Goal: Task Accomplishment & Management: Manage account settings

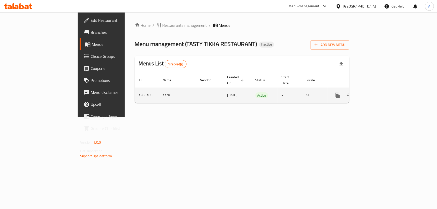
click at [376, 92] on icon "enhanced table" at bounding box center [373, 95] width 6 height 6
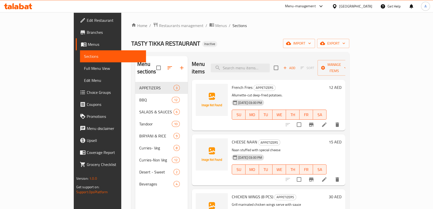
click at [84, 69] on span "Full Menu View" at bounding box center [113, 68] width 58 height 6
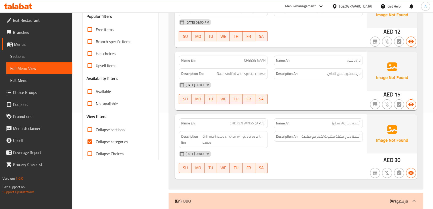
scroll to position [134, 0]
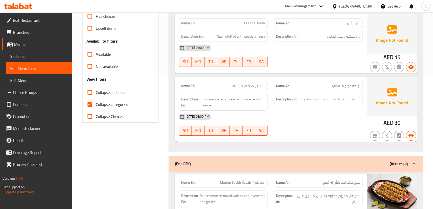
click at [108, 89] on span "Collapse sections" at bounding box center [110, 92] width 29 height 6
click at [96, 89] on input "Collapse sections" at bounding box center [90, 92] width 12 height 12
checkbox input "true"
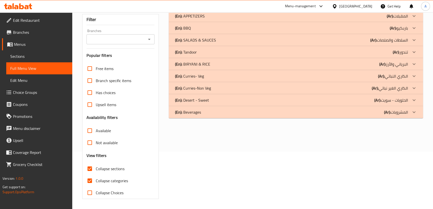
scroll to position [57, 0]
click at [111, 106] on span "Upsell items" at bounding box center [106, 105] width 21 height 6
click at [96, 106] on input "Upsell items" at bounding box center [90, 105] width 12 height 12
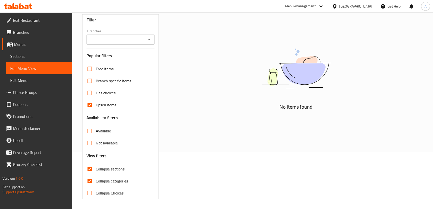
click at [111, 106] on span "Upsell items" at bounding box center [106, 105] width 21 height 6
click at [96, 106] on input "Upsell items" at bounding box center [90, 105] width 12 height 12
checkbox input "false"
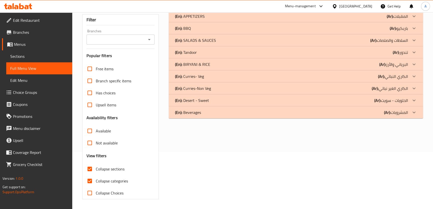
click at [104, 185] on label "Collapse categories" at bounding box center [106, 181] width 44 height 12
click at [96, 185] on input "Collapse categories" at bounding box center [90, 181] width 12 height 12
checkbox input "false"
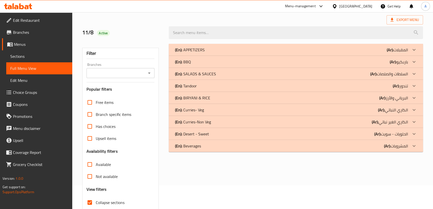
scroll to position [21, 0]
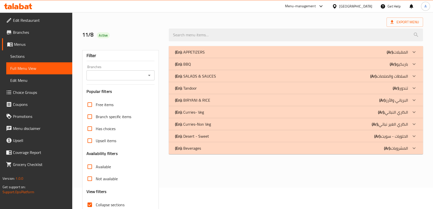
click at [287, 51] on div "(En): APPETIZERS (Ar): المقبلات" at bounding box center [291, 52] width 233 height 6
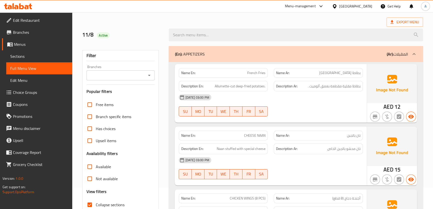
scroll to position [42, 0]
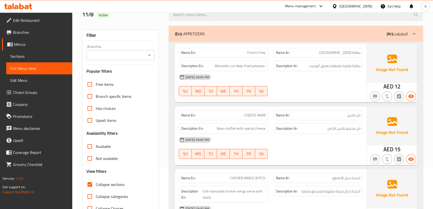
click at [327, 64] on span "بطاطا مقلية مقطعة بعمق ألوميت ." at bounding box center [334, 66] width 53 height 6
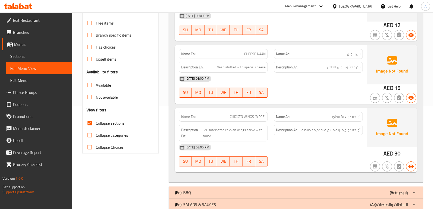
scroll to position [105, 0]
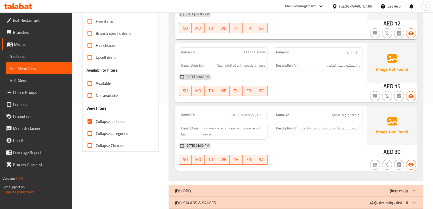
click at [358, 113] on span "أجنحة دجاج (8 قطع)" at bounding box center [347, 114] width 28 height 5
click at [328, 125] on span "أجنحة دجاج متبلة مشوية تقدم مع صلصة" at bounding box center [331, 128] width 59 height 6
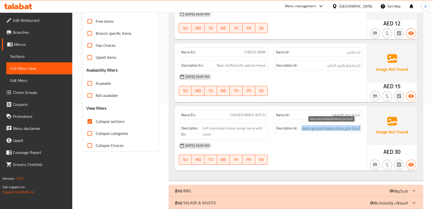
click at [328, 125] on span "أجنحة دجاج متبلة مشوية تقدم مع صلصة" at bounding box center [331, 128] width 59 height 6
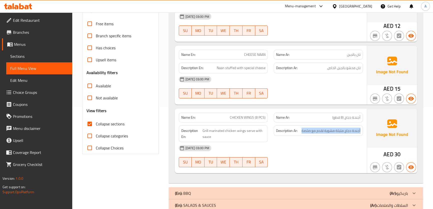
scroll to position [4, 0]
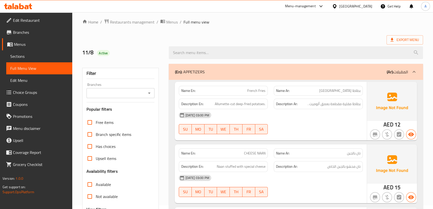
click at [373, 70] on div "(En): APPETIZERS (Ar): المقبلات" at bounding box center [291, 72] width 233 height 6
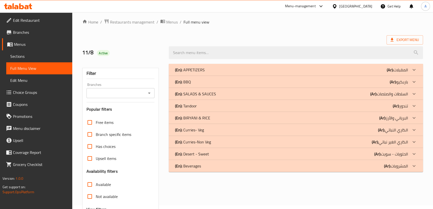
click at [202, 73] on p "(En): SALADS & SAUCES" at bounding box center [190, 70] width 30 height 6
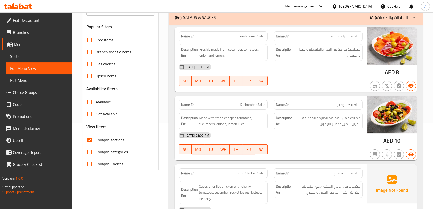
scroll to position [71, 0]
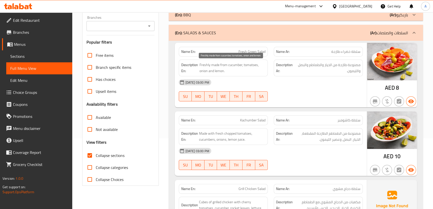
click at [261, 69] on span "Freshly made from cucumber, tomatoes, onion and lemon." at bounding box center [233, 68] width 66 height 12
click at [312, 76] on div "Description Ar: مصنوعة طازجة من الخيار والطماطم والبصل والليمون." at bounding box center [318, 68] width 89 height 17
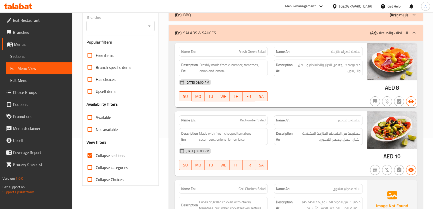
click at [312, 76] on div "Description Ar: مصنوعة طازجة من الخيار والطماطم والبصل والليمون." at bounding box center [318, 68] width 89 height 17
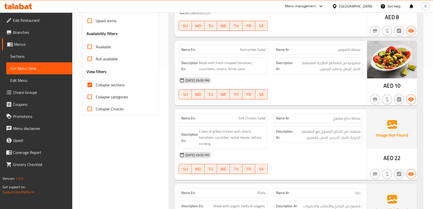
scroll to position [140, 0]
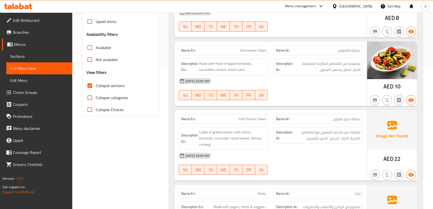
click at [264, 44] on div "Name En: Kachumber Salad" at bounding box center [223, 51] width 95 height 16
click at [336, 66] on span "مصنوعة من الطماطم الطازجة المقطعة، الخيار، البصل، وعصير الليمون." at bounding box center [327, 67] width 67 height 12
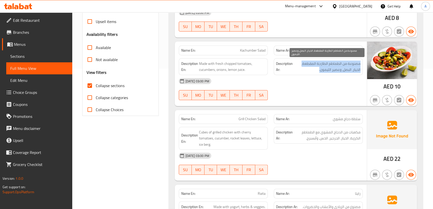
click at [336, 66] on span "مصنوعة من الطماطم الطازجة المقطعة، الخيار، البصل، وعصير الليمون." at bounding box center [327, 67] width 67 height 12
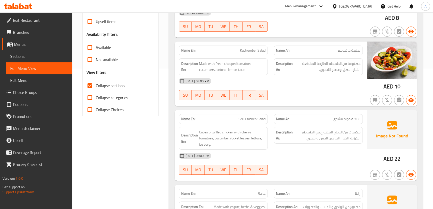
scroll to position [210, 0]
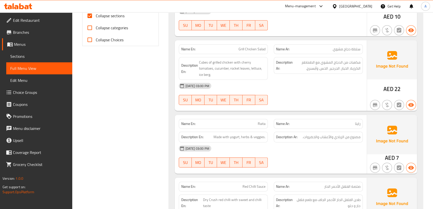
click at [276, 46] on div "Name Ar: سلطة دجاج مشوي" at bounding box center [318, 49] width 89 height 10
click at [275, 46] on div "Name Ar: سلطة دجاج مشوي" at bounding box center [318, 49] width 89 height 10
click at [257, 52] on div "Name En: Grill Chicken Salad" at bounding box center [223, 49] width 89 height 10
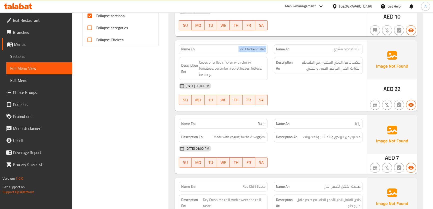
drag, startPoint x: 257, startPoint y: 52, endPoint x: 262, endPoint y: 54, distance: 4.6
click at [260, 54] on div "Name En: Grill Chicken Salad Name Ar: سلطة دجاج مشوي Description En: Cubes of g…" at bounding box center [271, 75] width 192 height 71
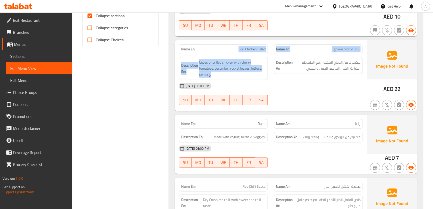
click at [251, 44] on div "Name En: Grill Chicken Salad" at bounding box center [223, 49] width 89 height 10
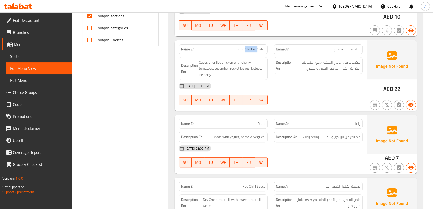
click at [251, 44] on div "Name En: Grill Chicken Salad" at bounding box center [223, 49] width 89 height 10
click at [338, 70] on span "مكعبات من الدجاج المشوي مع الطماطم الكرزية، الخيار، الجرجير، الخس، وآيسبرج." at bounding box center [327, 65] width 67 height 12
click at [338, 69] on span "مكعبات من الدجاج المشوي مع الطماطم الكرزية، الخيار، الجرجير، الخس، وآيسبرج." at bounding box center [327, 65] width 67 height 12
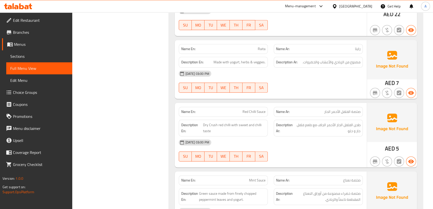
scroll to position [284, 0]
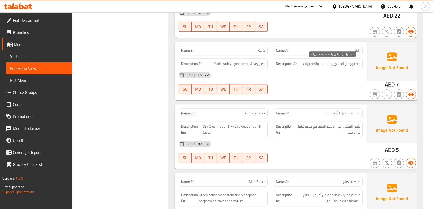
click at [332, 62] on span "مصنوع من الزبادي والأعشاب والخضروات." at bounding box center [332, 64] width 58 height 6
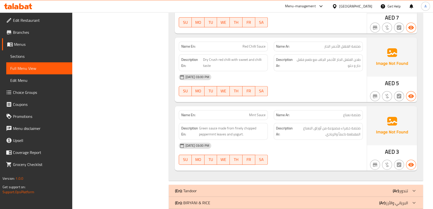
scroll to position [349, 0]
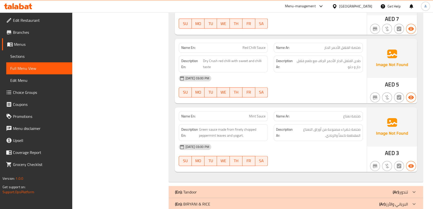
click at [316, 44] on div "Name Ar: صلصة الفلفل الأحمر الحار" at bounding box center [318, 48] width 89 height 10
click at [261, 43] on div "Name En: Red Chilli Sauce" at bounding box center [223, 48] width 89 height 10
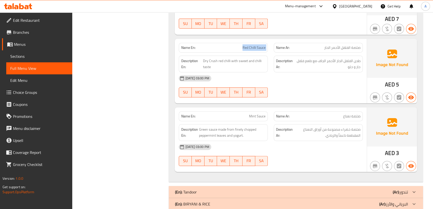
click at [261, 43] on div "Name En: Red Chilli Sauce" at bounding box center [223, 48] width 89 height 10
click at [337, 53] on div "Description Ar: طحن الفلفل الحار الأحمر الجاف مع طعم فلفل حار و حلو" at bounding box center [318, 64] width 95 height 23
click at [338, 53] on div "Description Ar: طحن الفلفل الحار الأحمر الجاف مع طعم فلفل حار و حلو" at bounding box center [318, 64] width 95 height 23
click at [341, 65] on span "طحن الفلفل الحار الأحمر الجاف مع طعم فلفل حار و حلو" at bounding box center [328, 64] width 65 height 12
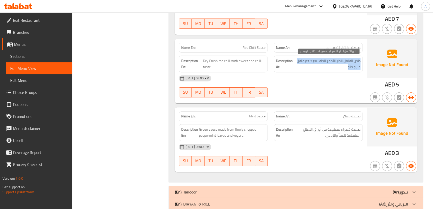
click at [341, 65] on span "طحن الفلفل الحار الأحمر الجاف مع طعم فلفل حار و حلو" at bounding box center [328, 64] width 65 height 12
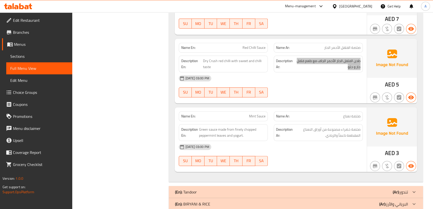
scroll to position [371, 0]
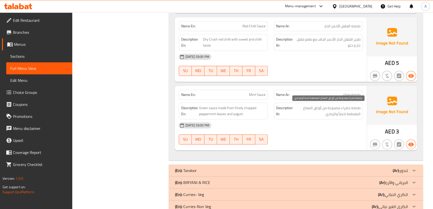
click at [351, 110] on span "صلصة خضراء مصنوعة من أوراق النعناع المقطعة ناعماً والزبادي." at bounding box center [327, 111] width 67 height 12
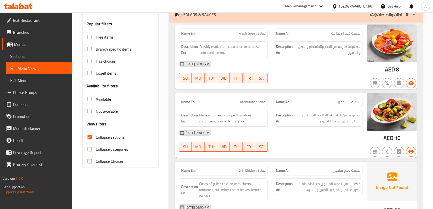
scroll to position [86, 0]
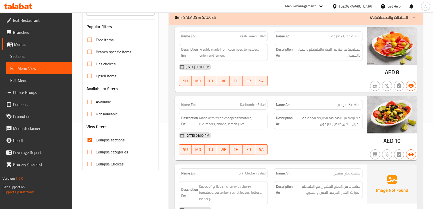
click at [415, 22] on div at bounding box center [414, 17] width 12 height 12
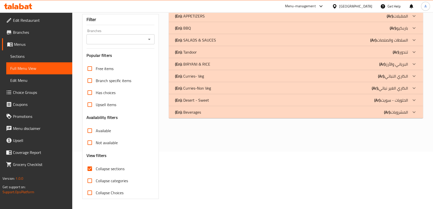
scroll to position [57, 0]
click at [196, 19] on p "(En): BIRYANI & RICE" at bounding box center [190, 16] width 30 height 6
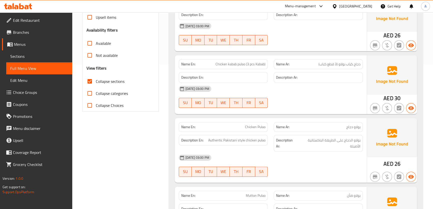
scroll to position [136, 0]
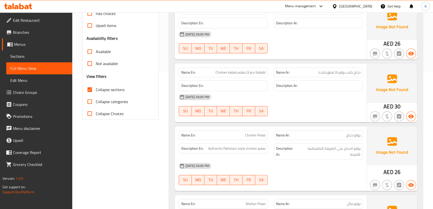
click at [330, 75] on span "دجاج كباب بولاو (3 قطع كباب)" at bounding box center [340, 72] width 42 height 5
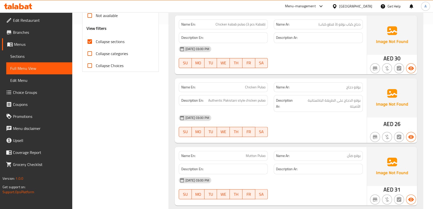
scroll to position [194, 0]
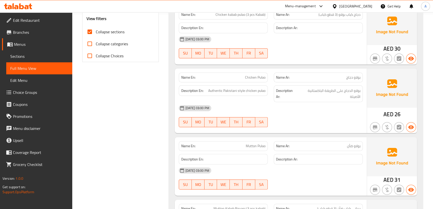
click at [355, 100] on div "Description Ar: بولاو الدجاج على الطريقة الباكستانية الأصيلة" at bounding box center [318, 93] width 89 height 17
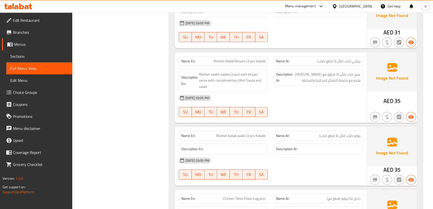
scroll to position [343, 0]
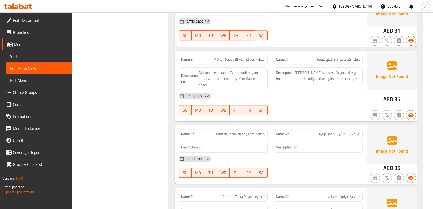
click at [344, 61] on span "برياني كباب ضأن (3 قطع كباب)" at bounding box center [339, 59] width 43 height 5
click at [345, 78] on span "سيخ كباب ضأن (3 قطع) مع برياني يقدم مع صلصة النعناع المجانية والسلطة" at bounding box center [327, 76] width 67 height 12
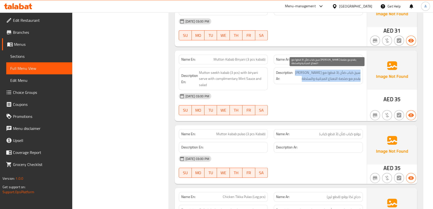
click at [345, 78] on span "سيخ كباب ضأن (3 قطع) مع برياني يقدم مع صلصة النعناع المجانية والسلطة" at bounding box center [327, 76] width 67 height 12
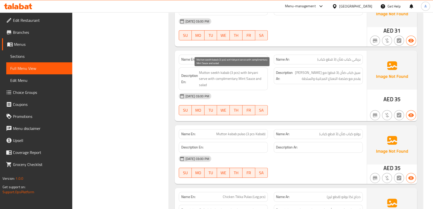
click at [240, 84] on span "Mutton seekh kabab (3 pcs) with biryani serve with complimentary Mint Sauce and…" at bounding box center [232, 79] width 67 height 19
click at [245, 59] on span "Mutton Kabab Biryani (3 pcs kabab)" at bounding box center [240, 59] width 52 height 5
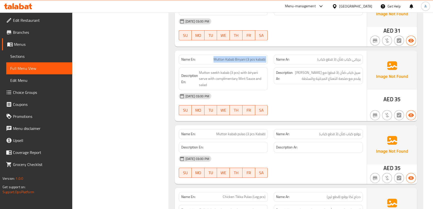
click at [245, 59] on span "Mutton Kabab Biryani (3 pcs kabab)" at bounding box center [240, 59] width 52 height 5
click at [256, 86] on span "Mutton seekh kabab (3 pcs) with biryani serve with complimentary Mint Sauce and…" at bounding box center [232, 79] width 67 height 19
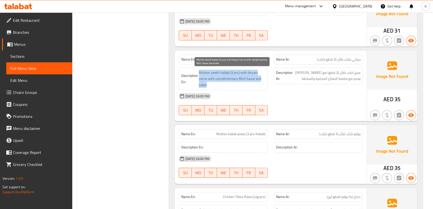
click at [256, 86] on span "Mutton seekh kabab (3 pcs) with biryani serve with complimentary Mint Sauce and…" at bounding box center [232, 79] width 67 height 19
copy span "Mutton seekh kabab (3 pcs) with biryani serve with complimentary Mint Sauce and…"
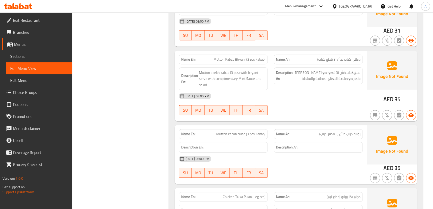
click at [253, 53] on div "Name En: Mutton Kabab Biryani (3 pcs kabab)" at bounding box center [223, 60] width 95 height 16
click at [250, 57] on span "Mutton Kabab Biryani (3 pcs kabab)" at bounding box center [240, 59] width 52 height 5
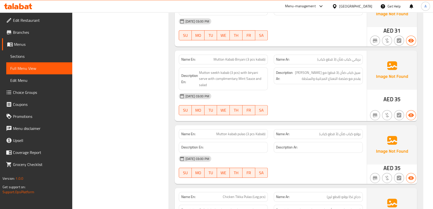
click at [254, 90] on div "[DATE] 03:00 PM" at bounding box center [271, 96] width 190 height 12
click at [254, 72] on div "Name En: Chicken Dum Biryani Name Ar: برياني دوم دجاج Description En: Descripti…" at bounding box center [296, 92] width 254 height 601
click at [253, 131] on span "Mutton kabab pulao (3 pcs Kabab)" at bounding box center [240, 133] width 49 height 5
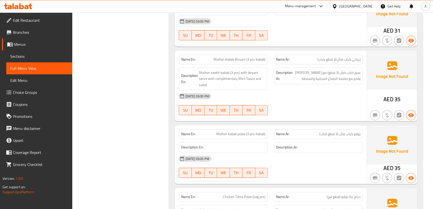
click at [250, 131] on span "Mutton kabab pulao (3 pcs Kabab)" at bounding box center [240, 133] width 49 height 5
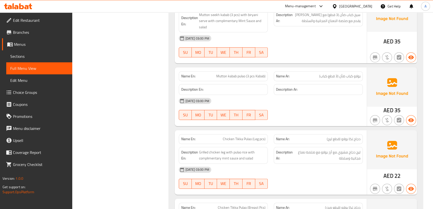
click at [250, 78] on span "Mutton kabab pulao (3 pcs Kabab)" at bounding box center [240, 76] width 49 height 5
copy span "Mutton kabab pulao (3 pcs Kabab)"
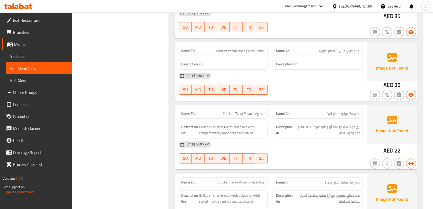
scroll to position [452, 0]
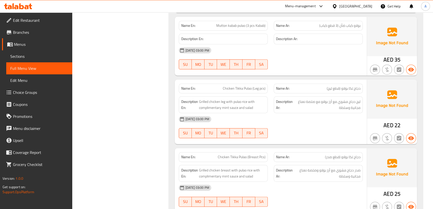
click at [325, 88] on p "Name Ar: دجاج تكا بولاو (قطع ليج)" at bounding box center [318, 88] width 85 height 5
click at [256, 90] on span "Chicken Tikka Pulao (Leg pcs)" at bounding box center [244, 88] width 43 height 5
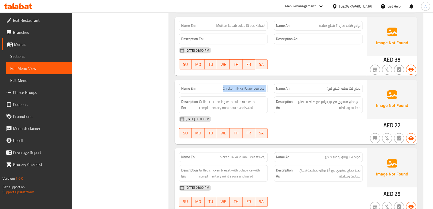
click at [256, 90] on span "Chicken Tikka Pulao (Leg pcs)" at bounding box center [244, 88] width 43 height 5
copy span "Chicken Tikka Pulao (Leg pcs)"
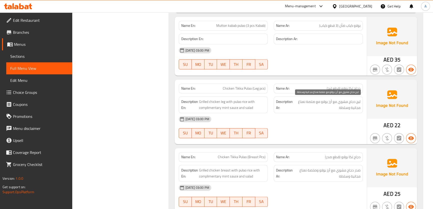
click at [347, 106] on span "ليج دجاج مشوي مع أرز بولاو مع صلصة نعناع مجانية وسلطة" at bounding box center [327, 105] width 67 height 12
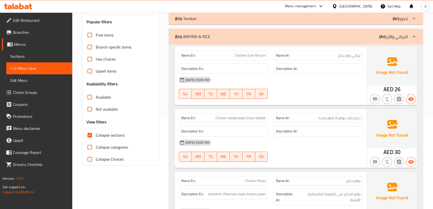
scroll to position [95, 0]
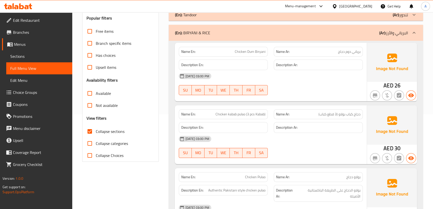
click at [245, 35] on div "(En): BIRYANI & RICE (Ar): البرياني والأرز" at bounding box center [291, 33] width 233 height 6
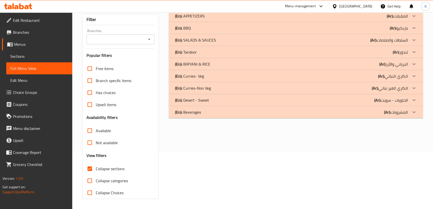
scroll to position [57, 0]
click at [201, 19] on p "(En): Curries- Veg" at bounding box center [190, 16] width 30 height 6
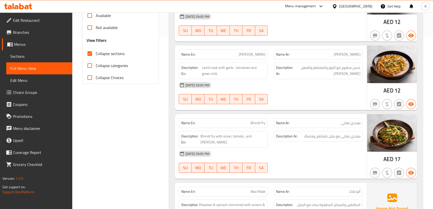
scroll to position [185, 0]
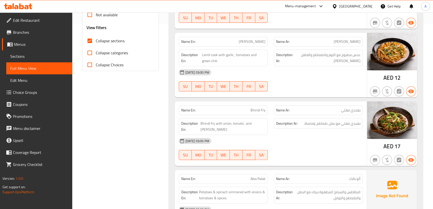
click at [332, 64] on div "Description Ar: عدس مطبوخ مع الثوم والطماطم والفلفل الأخضرالحار." at bounding box center [318, 58] width 89 height 17
click at [334, 57] on span "عدس مطبوخ مع الثوم والطماطم والفلفل الأخضرالحار." at bounding box center [327, 58] width 67 height 12
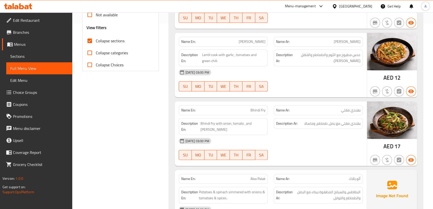
click at [338, 35] on div "Name Ar: دال شانا" at bounding box center [318, 42] width 95 height 16
drag, startPoint x: 226, startPoint y: 40, endPoint x: 330, endPoint y: 59, distance: 106.1
click at [226, 40] on p "Name En: Dal Chana" at bounding box center [223, 41] width 85 height 5
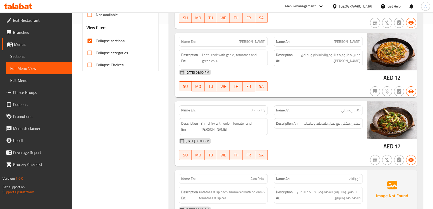
click at [228, 40] on p "Name En: Dal Chana" at bounding box center [223, 41] width 85 height 5
click at [330, 59] on span "عدس مطبوخ مع الثوم والطماطم والفلفل الأخضرالحار." at bounding box center [327, 58] width 67 height 12
click at [266, 59] on div "Description En: Lentil cook with garlic , tomatoes and green chili." at bounding box center [223, 58] width 89 height 17
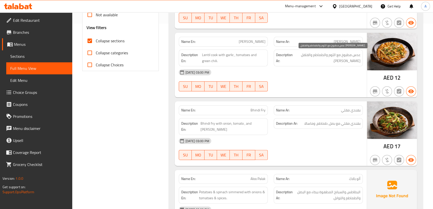
click at [266, 59] on div "Description En: Lentil cook with garlic , tomatoes and green chili." at bounding box center [223, 58] width 89 height 17
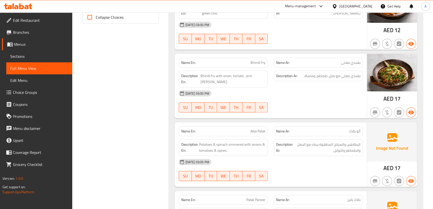
scroll to position [237, 0]
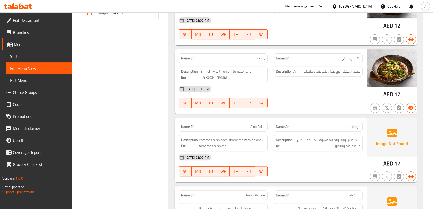
click at [315, 65] on div "Description Ar: بهندي مقلي مع بصل، طماطم، وماسالا" at bounding box center [318, 74] width 95 height 23
click at [329, 52] on div "Name Ar: بهندي مقلي" at bounding box center [318, 58] width 95 height 16
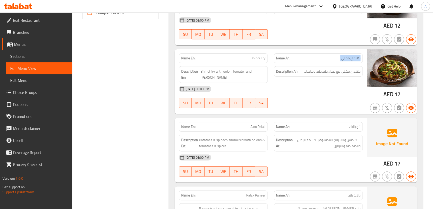
click at [329, 52] on div "Name Ar: بهندي مقلي" at bounding box center [318, 58] width 95 height 16
click at [333, 72] on span "بهندي مقلي مع بصل، طماطم، وماسالا" at bounding box center [333, 71] width 56 height 6
click at [333, 73] on span "بهندي مقلي مع بصل، طماطم، وماسالا" at bounding box center [333, 71] width 56 height 6
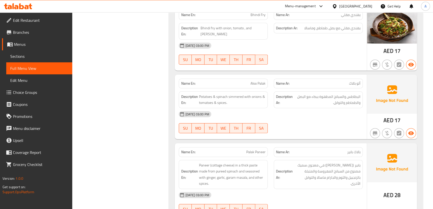
scroll to position [295, 0]
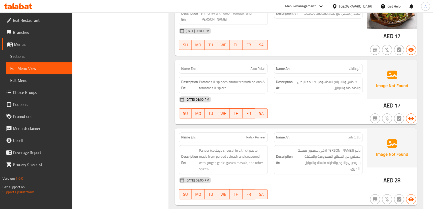
click at [335, 71] on p "Name Ar: ألو بالاك" at bounding box center [318, 68] width 85 height 5
click at [334, 84] on span "البطاطس والسبانخ المطهوة ببطء مع البصل والطماطم والتوابل." at bounding box center [327, 85] width 67 height 12
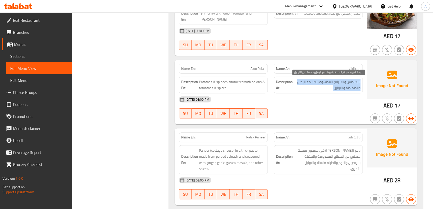
click at [334, 84] on span "البطاطس والسبانخ المطهوة ببطء مع البصل والطماطم والتوابل." at bounding box center [327, 85] width 67 height 12
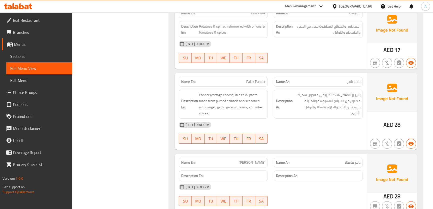
scroll to position [413, 0]
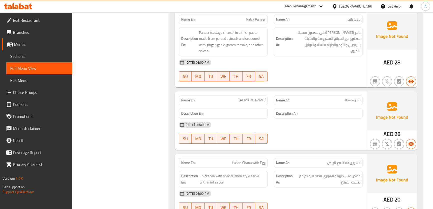
click at [324, 40] on span "بانير (جبن قريش) في معجون سميك مصنوع من السبانخ المهروسة والمتبلة بالزنجبيل وال…" at bounding box center [327, 42] width 67 height 25
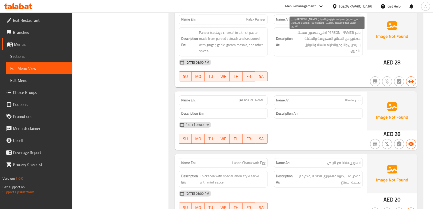
click at [324, 40] on span "بانير (جبن قريش) في معجون سميك مصنوع من السبانخ المهروسة والمتبلة بالزنجبيل وال…" at bounding box center [327, 42] width 67 height 25
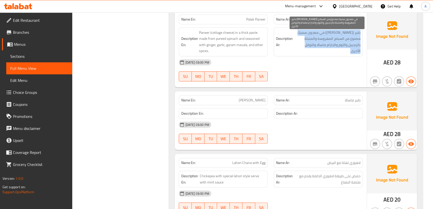
click at [324, 39] on span "بانير (جبن قريش) في معجون سميك مصنوع من السبانخ المهروسة والمتبلة بالزنجبيل وال…" at bounding box center [327, 42] width 67 height 25
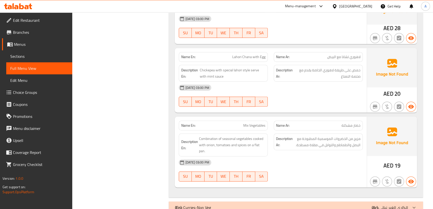
scroll to position [524, 0]
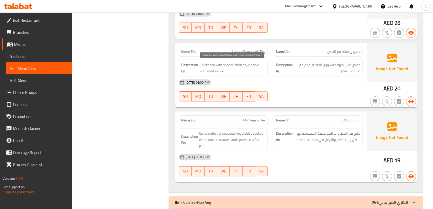
drag, startPoint x: 240, startPoint y: 63, endPoint x: 241, endPoint y: 54, distance: 8.8
click at [240, 63] on span "Chickepea with special lahori style serve with mint sauce" at bounding box center [233, 68] width 66 height 12
click at [241, 52] on span "Lahori Chana with Egg" at bounding box center [249, 51] width 33 height 5
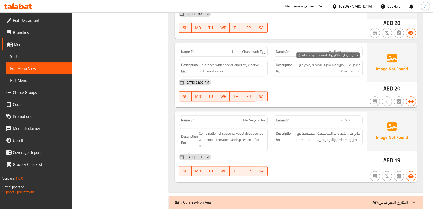
click at [322, 69] on span "حمص على طريقة لاهوري الخاصة يقدم مع صلصة النعناع" at bounding box center [328, 68] width 66 height 12
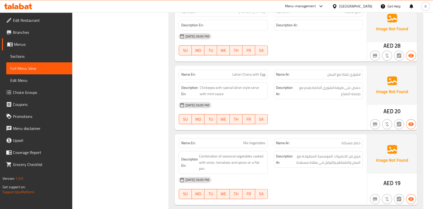
scroll to position [557, 0]
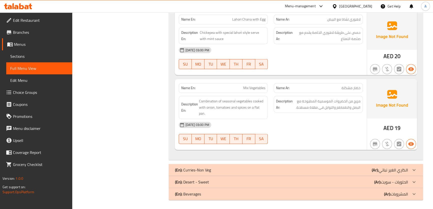
click at [324, 88] on p "Name Ar: خضار مشكلة" at bounding box center [318, 87] width 85 height 5
click at [339, 104] on span "مزيج من الخضروات الموسمية المطبوخة مع البصل والطماطم والتوابل في مقلاة مسطحة." at bounding box center [327, 104] width 67 height 12
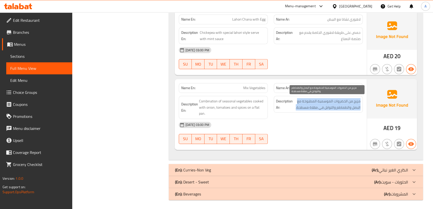
click at [339, 104] on span "مزيج من الخضروات الموسمية المطبوخة مع البصل والطماطم والتوابل في مقلاة مسطحة." at bounding box center [327, 104] width 67 height 12
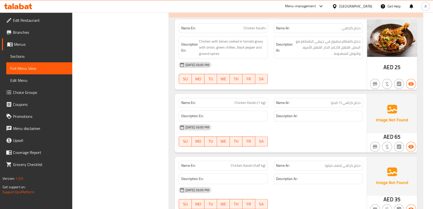
scroll to position [698, 0]
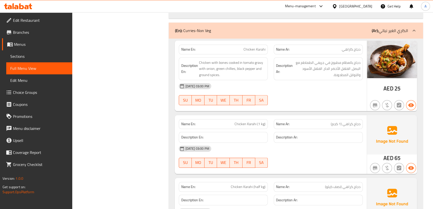
click at [352, 60] on span "دجاج بالعظام مطبوخ في جريفي الطماطم مع البصل، الفلفل الأخضر الحار، الفلفل الأسو…" at bounding box center [327, 69] width 67 height 19
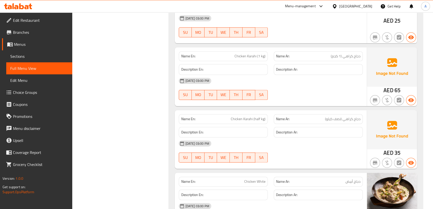
scroll to position [778, 0]
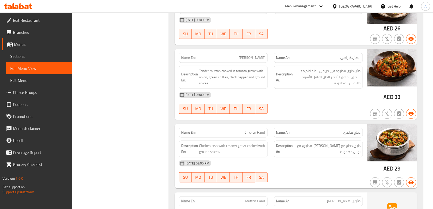
scroll to position [959, 0]
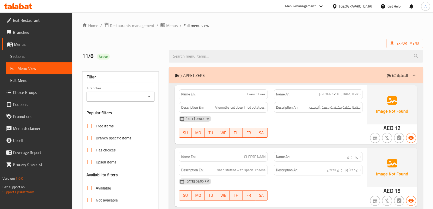
click at [32, 55] on span "Sections" at bounding box center [39, 56] width 58 height 6
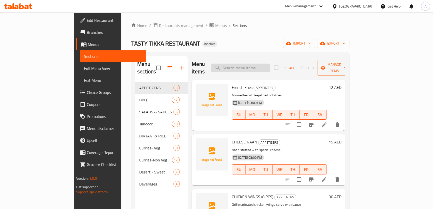
click at [262, 68] on div "Menu items Add Sort Manage items" at bounding box center [269, 68] width 154 height 24
click at [263, 64] on input "search" at bounding box center [240, 68] width 59 height 9
paste input "Mutton Kabab Biryani (3 pcs kabab)"
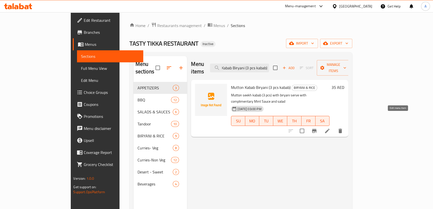
type input "Mutton Kabab Biryani (3 pcs kabab)"
click at [331, 128] on icon at bounding box center [328, 131] width 6 height 6
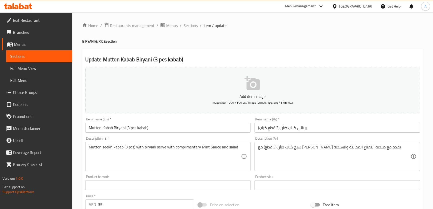
click at [288, 128] on input "برياني كباب ضأن (3 قطع كباب)" at bounding box center [338, 128] width 166 height 10
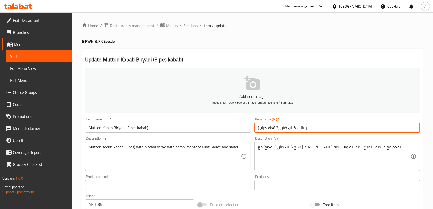
paste input "لحم"
type input "برياني كباب لحم ضأن (3 قطع كباب)"
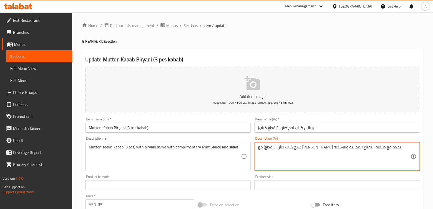
paste textarea "لحم"
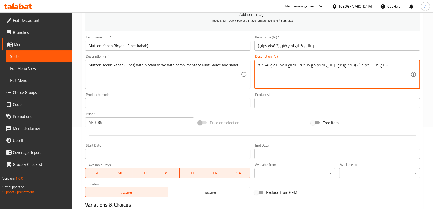
scroll to position [144, 0]
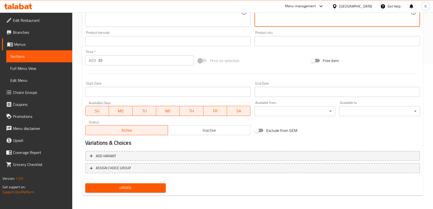
type textarea "سيخ كباب لحم ضأن (3 قطع) مع برياني يقدم مع صلصة النعناع المجانية والسلطة"
click at [153, 188] on span "Update" at bounding box center [125, 188] width 73 height 6
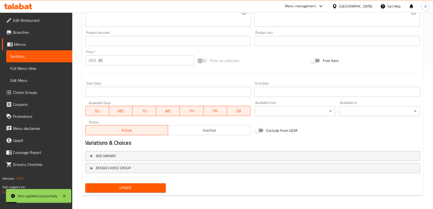
scroll to position [0, 0]
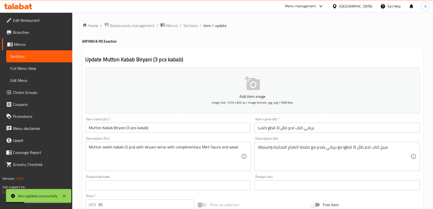
click at [192, 31] on div "Home / Restaurants management / Menus / Sections / item / update BIRYANI & RICE…" at bounding box center [252, 182] width 341 height 321
click at [192, 27] on span "Sections" at bounding box center [191, 26] width 14 height 6
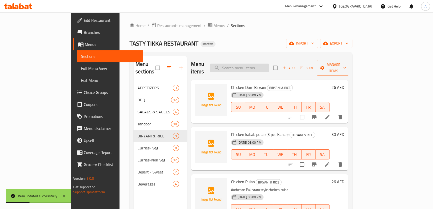
click at [269, 64] on input "search" at bounding box center [239, 68] width 59 height 9
paste input "Chicken Tikka Pulao (Leg pcs)"
click at [269, 65] on input "Chicken Tikka Pulao (Leg pcs)" at bounding box center [239, 68] width 59 height 9
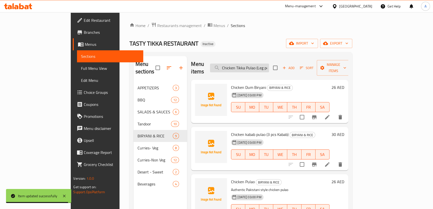
paste input "search"
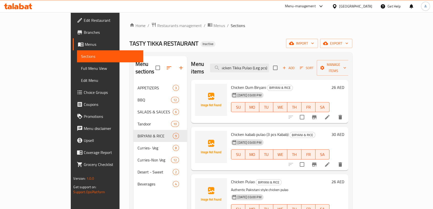
drag, startPoint x: 289, startPoint y: 64, endPoint x: 302, endPoint y: 63, distance: 12.5
click at [302, 63] on div "Menu items Chicken Tikka Pulao (Leg pcs) Add Sort Manage items" at bounding box center [269, 68] width 157 height 24
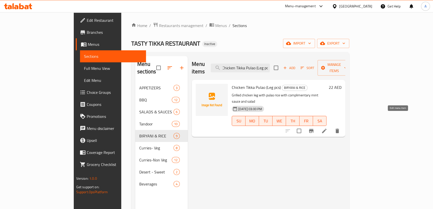
scroll to position [0, 0]
click at [273, 57] on div "Menu items Chicken Tikka Pulao (Leg pc Add Sort Manage items" at bounding box center [269, 68] width 154 height 24
click at [273, 59] on div "Menu items Chicken Tikka Pulao (Leg pc Add Sort Manage items" at bounding box center [269, 68] width 154 height 24
click at [270, 65] on input "Chicken Tikka Pulao (Leg pc" at bounding box center [240, 68] width 59 height 9
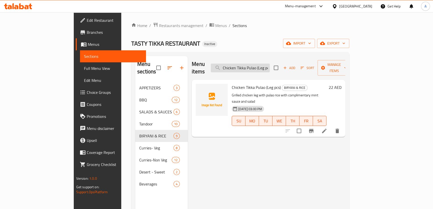
click at [270, 65] on input "Chicken Tikka Pulao (Leg pc" at bounding box center [240, 68] width 59 height 9
type input "s"
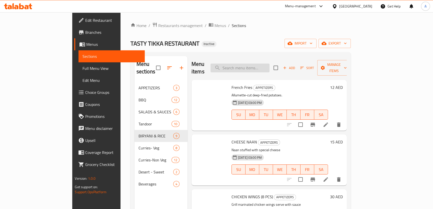
type input "m"
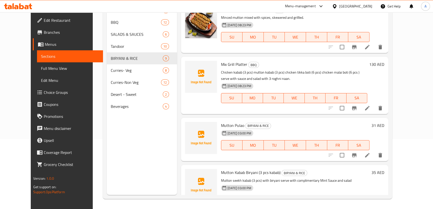
scroll to position [95, 0]
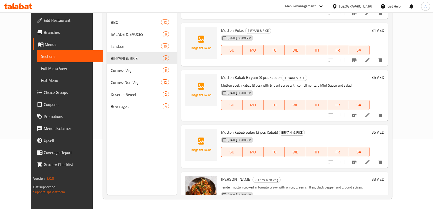
click at [237, 134] on span "Mutton kabab pulao (3 pcs Kabab)" at bounding box center [249, 132] width 57 height 8
click at [237, 133] on span "Mutton kabab pulao (3 pcs Kabab)" at bounding box center [249, 132] width 57 height 8
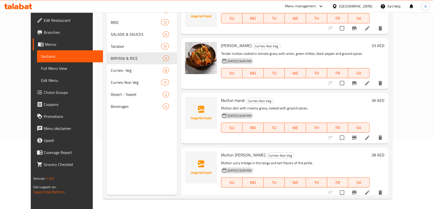
scroll to position [230, 0]
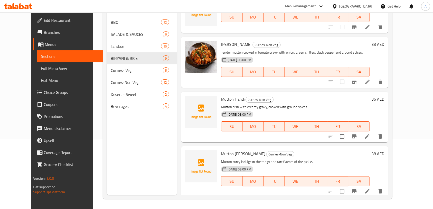
click at [239, 154] on span "Mutton Achari Karahi" at bounding box center [243, 154] width 44 height 8
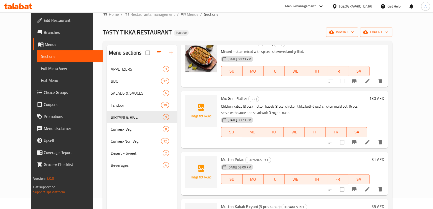
scroll to position [0, 0]
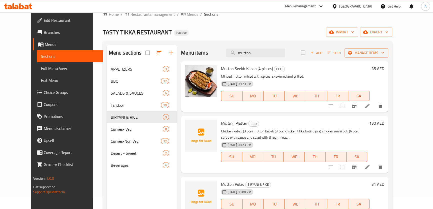
click at [272, 58] on div "Menu items mutton Add Sort Manage items" at bounding box center [284, 53] width 207 height 16
click at [270, 55] on input "mutton" at bounding box center [255, 53] width 59 height 9
click at [268, 50] on input "mutton" at bounding box center [255, 53] width 59 height 9
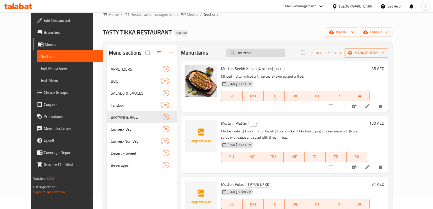
paste input "Chicken Tikka Boti (8 Pieces)"
type input "Chicken Tikka Boti (8 Pieces)"
click at [270, 51] on input "Chicken Tikka Boti (8 Pieces)" at bounding box center [255, 53] width 59 height 9
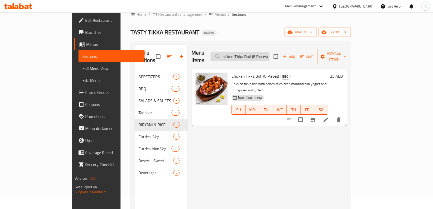
click at [270, 52] on input "Chicken Tikka Boti (8 Pieces)" at bounding box center [240, 56] width 59 height 9
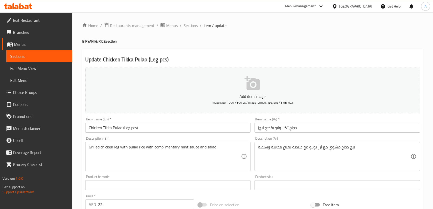
click at [176, 133] on div "Item name (En)   * Chicken Tikka Pulao (Leg pcs) Item name (En) *" at bounding box center [168, 124] width 170 height 19
click at [174, 130] on input "Chicken Tikka Pulao (Leg pcs)" at bounding box center [168, 128] width 166 height 10
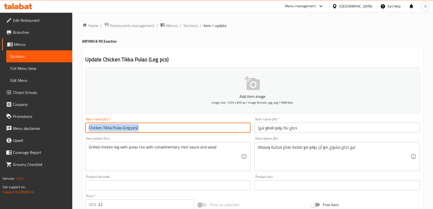
click at [174, 130] on input "Chicken Tikka Pulao (Leg pcs)" at bounding box center [168, 128] width 166 height 10
click at [264, 129] on input "دجاج تكا بولاو (قطع ليج)" at bounding box center [338, 128] width 166 height 10
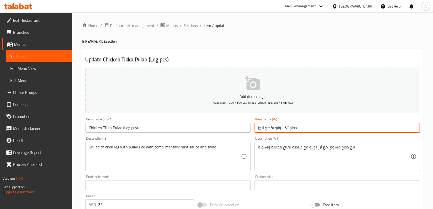
click at [264, 129] on input "دجاج تكا بولاو (قطع ليج)" at bounding box center [338, 128] width 166 height 10
paste input "أفخاذ"
type input "دجاج تكا بولاو (قطع أفخاذ)"
click at [350, 148] on textarea "ليج دجاج مشوي مع أرز بولاو مع صلصة نعناع مجانية وسلطة" at bounding box center [334, 157] width 153 height 24
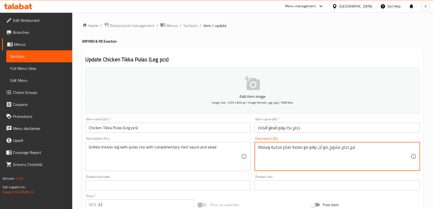
click at [353, 148] on textarea "ليج دجاج مشوي مع أرز بولاو مع صلصة نعناع مجانية وسلطة" at bounding box center [334, 157] width 153 height 24
paste textarea "أفخاذ"
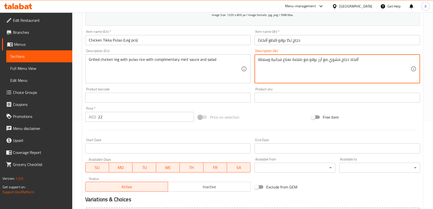
scroll to position [144, 0]
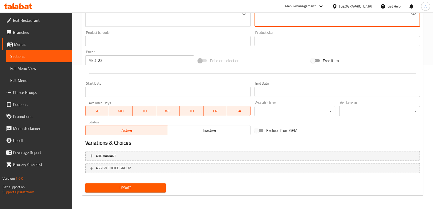
type textarea "أفخاذ دجاج مشوي مع أرز بولاو مع صلصة نعناع مجانية وسلطة"
click at [130, 198] on div "Home / Restaurants management / Menus / Sections / item / update BIRYANI & RICE…" at bounding box center [252, 38] width 341 height 321
click at [132, 190] on button "Update" at bounding box center [125, 187] width 81 height 9
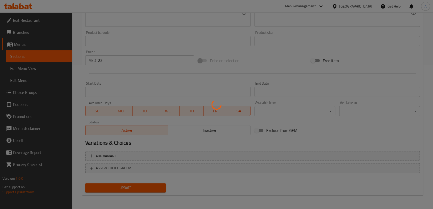
scroll to position [0, 0]
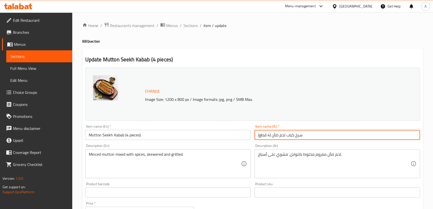
click at [282, 136] on input "سيخ كباب لحم ضأن (4 قطع)" at bounding box center [338, 135] width 166 height 10
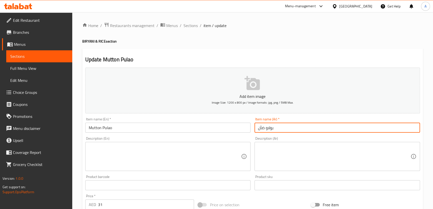
click at [266, 128] on input "بولاو ضأن" at bounding box center [338, 128] width 166 height 10
click at [265, 128] on input "بولاو ضأن" at bounding box center [338, 128] width 166 height 10
paste input "لحم"
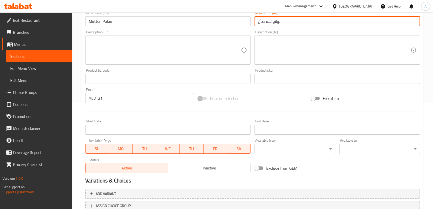
scroll to position [144, 0]
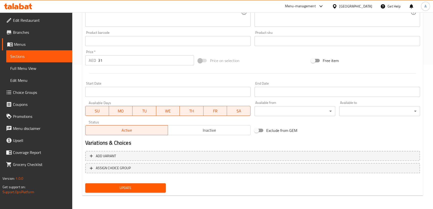
type input "بولاو لحم ضأن"
click at [142, 186] on span "Update" at bounding box center [125, 188] width 73 height 6
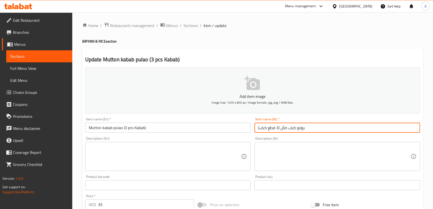
click at [288, 127] on input "بولاو كباب ضأن (3 قطع كباب)" at bounding box center [338, 128] width 166 height 10
paste input "لحم"
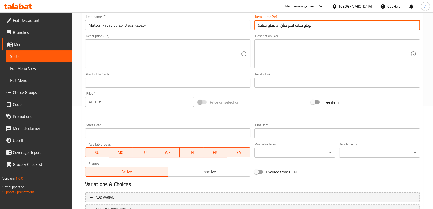
scroll to position [144, 0]
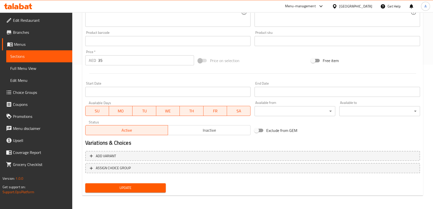
type input "بولاو كباب لحم ضأن (3 قطع كباب)"
click at [125, 186] on span "Update" at bounding box center [125, 188] width 73 height 6
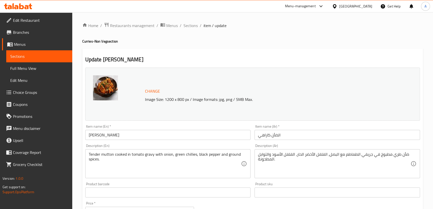
click at [258, 134] on input "الضأن كاراهي" at bounding box center [338, 135] width 166 height 10
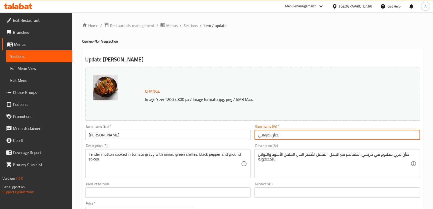
paste input "لحم"
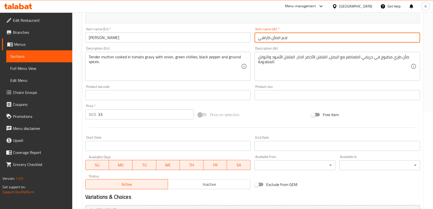
scroll to position [152, 0]
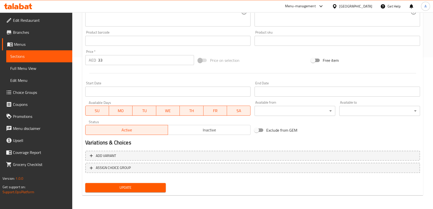
type input "لحم الضأن كاراهي"
click at [143, 184] on button "Update" at bounding box center [125, 187] width 81 height 9
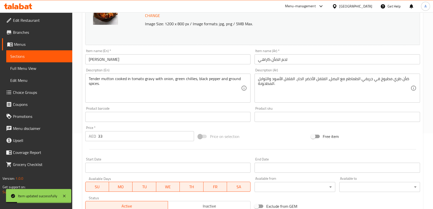
scroll to position [71, 0]
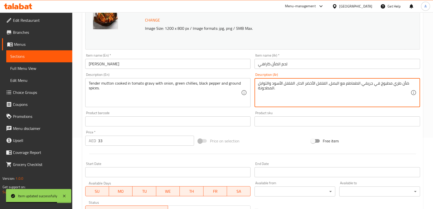
paste textarea "لحم"
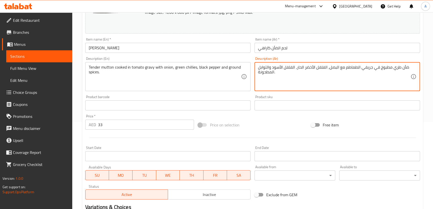
paste textarea "لحم"
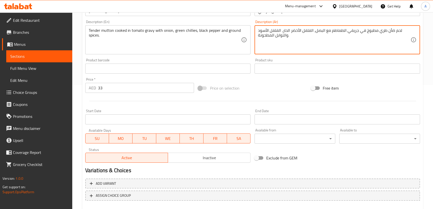
scroll to position [152, 0]
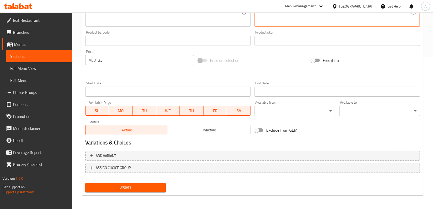
type textarea "لحم ضأن طري مطبوخ في جريفي الطماطم مع البصل، الفلفل الأخضر الحار، الفلفل الأسود…"
click at [130, 187] on span "Update" at bounding box center [125, 187] width 73 height 6
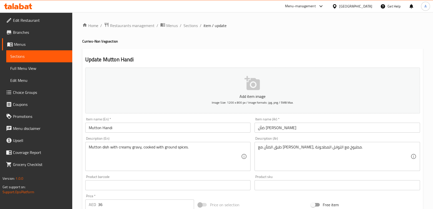
click at [262, 129] on input "ضأن [PERSON_NAME]" at bounding box center [338, 128] width 166 height 10
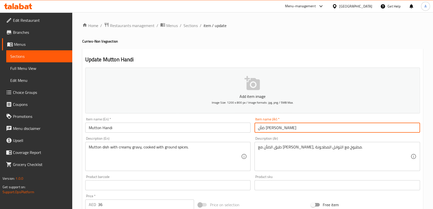
click at [258, 130] on input "ضأن [PERSON_NAME]" at bounding box center [338, 128] width 166 height 10
paste input "لحم"
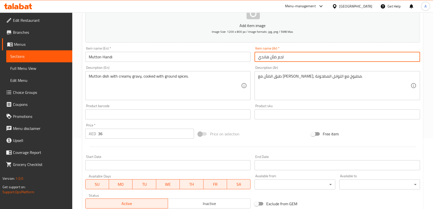
scroll to position [72, 0]
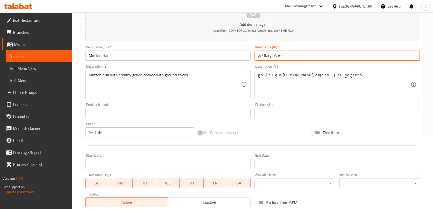
type input "لحم ضأن هاندي"
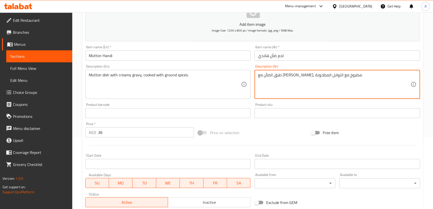
paste textarea "لحم"
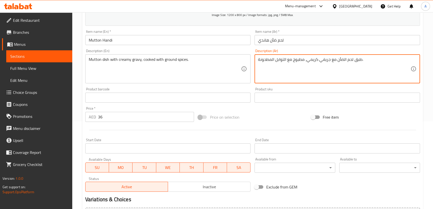
scroll to position [144, 0]
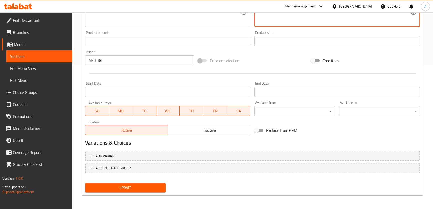
type textarea "طبق لحم الضأن مع جريفي كريمي، مطبوخ مع التوابل المطحونة."
click at [122, 187] on span "Update" at bounding box center [125, 188] width 73 height 6
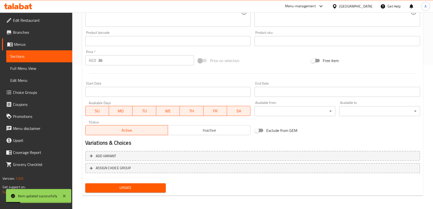
scroll to position [38, 0]
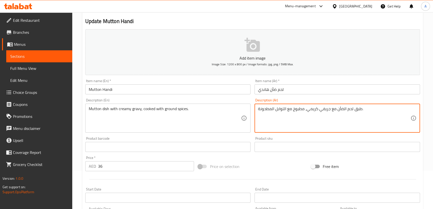
click at [348, 108] on textarea "طبق لحم الضأن مع جريفي كريمي، مطبوخ مع التوابل المطحونة." at bounding box center [334, 118] width 153 height 24
click at [351, 109] on textarea "طبق لحم الضأن مع جريفي كريمي، مطبوخ مع التوابل المطحونة." at bounding box center [334, 118] width 153 height 24
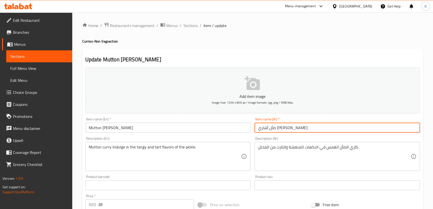
click at [255, 129] on input "ضأن أشاري [PERSON_NAME]" at bounding box center [338, 128] width 166 height 10
paste input "لحم"
type input "لحم ضأن أشاري [PERSON_NAME]"
click at [256, 145] on div "كاري الضأن انغمس في النكهات المنعشة والتارت من المخلل. Description (Ar)" at bounding box center [338, 156] width 166 height 29
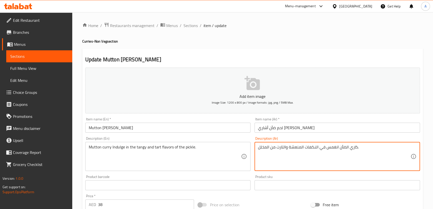
paste textarea "لحم"
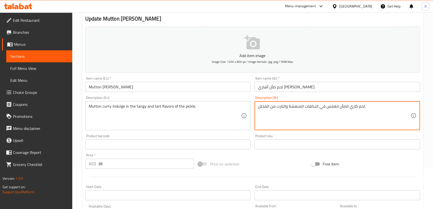
scroll to position [43, 0]
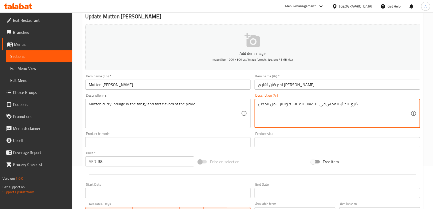
click at [348, 104] on textarea "كاري الضأن انغمس في النكهات المنعشة والتارت من المخلل." at bounding box center [334, 114] width 153 height 24
paste textarea "لحم"
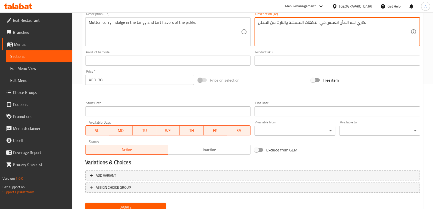
scroll to position [128, 0]
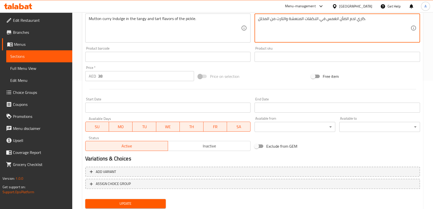
type textarea "كاري لحم الضأن انغمس في النكهات المنعشة والتارت من المخلل."
click at [132, 198] on div "Update" at bounding box center [125, 203] width 85 height 13
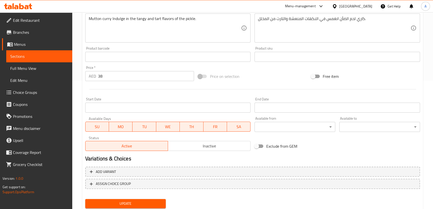
click at [132, 201] on span "Update" at bounding box center [125, 203] width 73 height 6
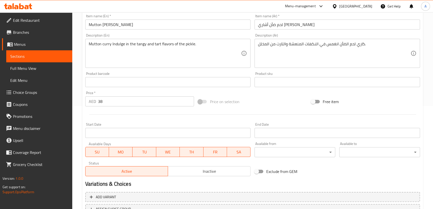
scroll to position [144, 0]
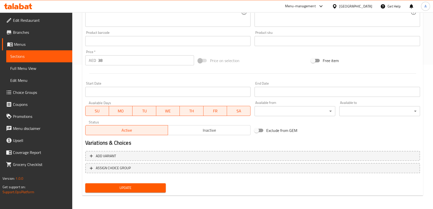
click at [119, 188] on span "Update" at bounding box center [125, 188] width 73 height 6
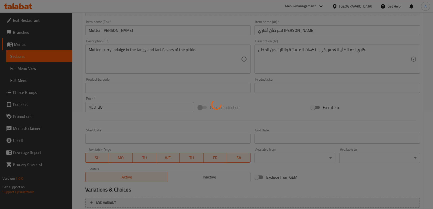
scroll to position [0, 0]
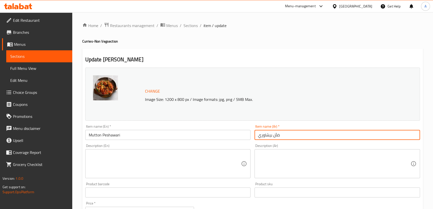
click at [260, 133] on input "ضأن بيشاوري" at bounding box center [338, 135] width 166 height 10
click at [256, 136] on input "ضأن بيشاوري" at bounding box center [338, 135] width 166 height 10
paste input "لحم"
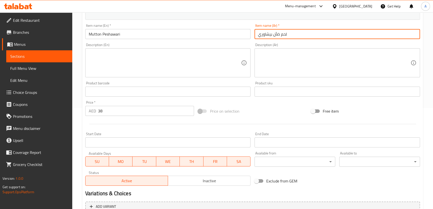
scroll to position [152, 0]
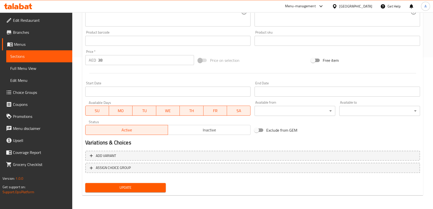
type input "لحم ضأن بيشاوري"
click at [127, 192] on button "Update" at bounding box center [125, 187] width 81 height 9
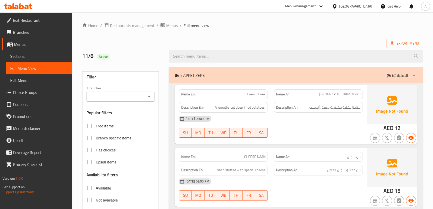
scroll to position [43, 0]
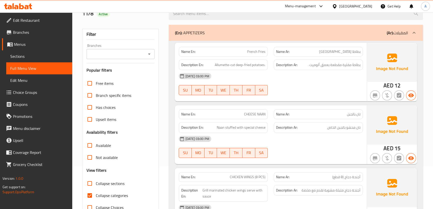
click at [132, 176] on div "Free items Branch specific items Has choices Upsell items Availability filters …" at bounding box center [121, 145] width 68 height 136
click at [115, 186] on span "Collapse sections" at bounding box center [110, 183] width 29 height 6
click at [96, 186] on input "Collapse sections" at bounding box center [90, 183] width 12 height 12
checkbox input "true"
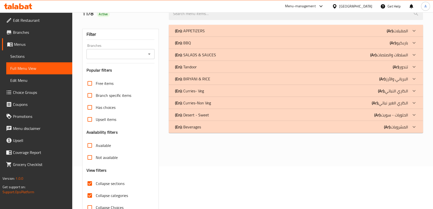
click at [218, 34] on div "(En): Curries-Non Veg (Ar): الكاري الغير نباتي" at bounding box center [291, 31] width 233 height 6
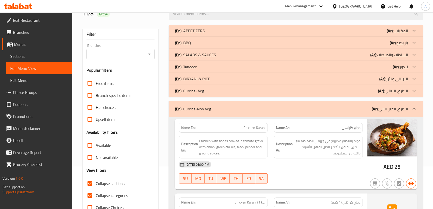
scroll to position [328, 0]
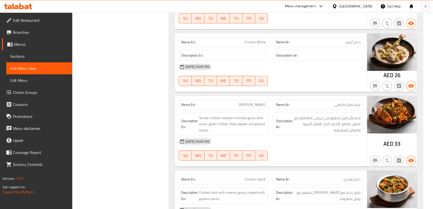
click at [352, 117] on span "لحم ضأن طري مطبوخ في جريفي الطماطم مع البصل، الفلفل الأخضر الحار، الفلفل الأسود…" at bounding box center [327, 124] width 67 height 19
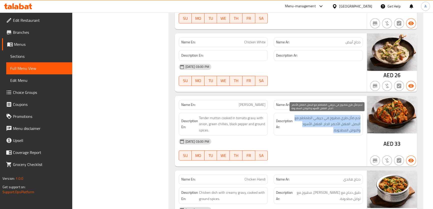
drag, startPoint x: 352, startPoint y: 117, endPoint x: 370, endPoint y: 167, distance: 53.7
click at [356, 129] on span "لحم ضأن طري مطبوخ في جريفي الطماطم مع البصل، الفلفل الأخضر الحار، الفلفل الأسود…" at bounding box center [327, 124] width 67 height 19
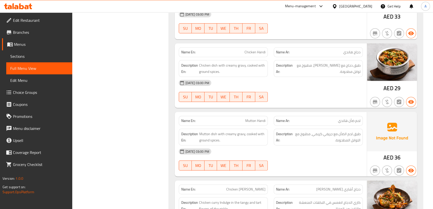
scroll to position [458, 0]
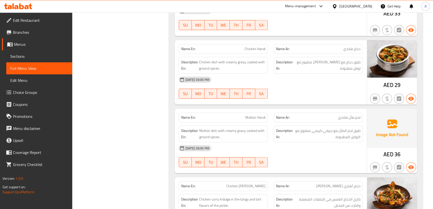
click at [358, 77] on div "[DATE] 03:00 PM" at bounding box center [271, 80] width 190 height 12
click at [357, 71] on div "Description Ar: طبق دجاج مع جريفي كريمي، مطبوخ مع توابل مطحونة." at bounding box center [318, 65] width 89 height 17
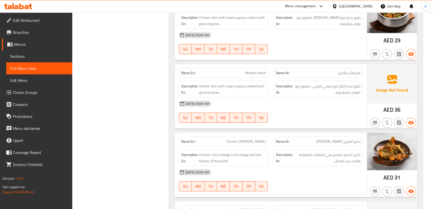
scroll to position [519, 0]
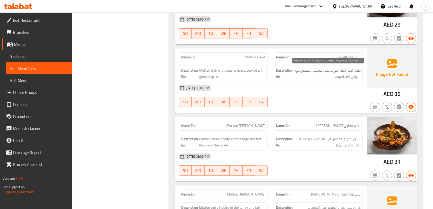
click at [337, 65] on div "Description Ar: طبق لحم الضأن مع جريفي كريمي، مطبوخ مع التوابل المطحونة." at bounding box center [318, 73] width 89 height 17
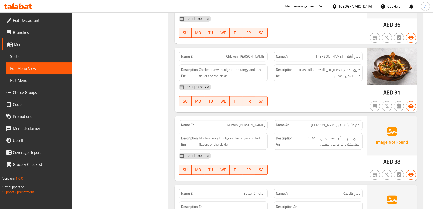
click at [347, 67] on span "كاري الدجاج انغمس في النكهات المنعشة والتارت من المخلل." at bounding box center [327, 73] width 67 height 12
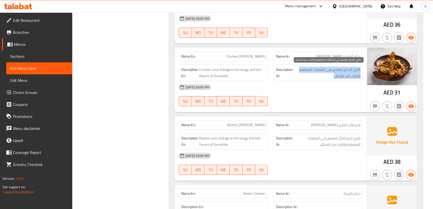
click at [347, 67] on span "كاري الدجاج انغمس في النكهات المنعشة والتارت من المخلل." at bounding box center [327, 73] width 67 height 12
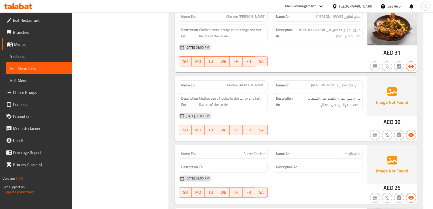
scroll to position [651, 0]
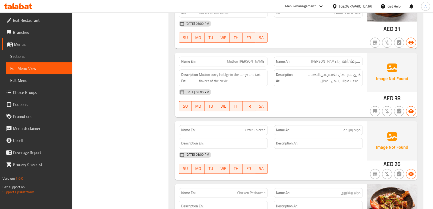
click at [326, 57] on div "Name Ar: لحم ضأن أشاري كاراهي" at bounding box center [318, 62] width 89 height 10
click at [341, 75] on span "كاري لحم الضأن انغمس في النكهات المنعشة والتارت من المخلل." at bounding box center [327, 78] width 67 height 12
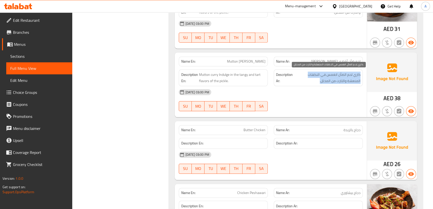
click at [341, 75] on span "كاري لحم الضأن انغمس في النكهات المنعشة والتارت من المخلل." at bounding box center [327, 78] width 67 height 12
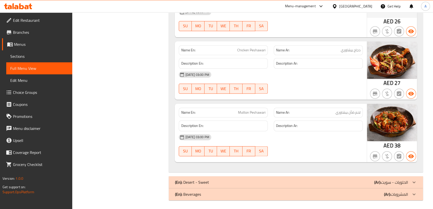
scroll to position [0, 0]
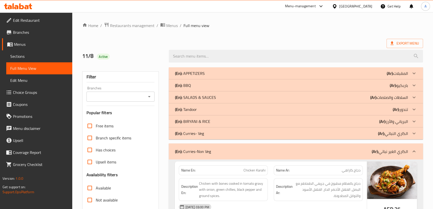
click at [196, 76] on div "(En): BBQ (Ar): باربكيو" at bounding box center [291, 73] width 233 height 6
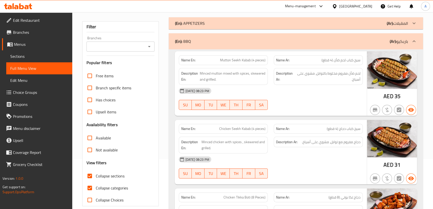
scroll to position [60, 0]
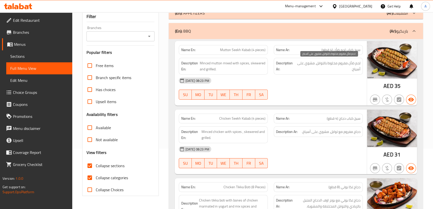
click at [337, 72] on span "لحم ضأن مفروم مخلوط بالتوابل، مشوي على أسياخ." at bounding box center [328, 66] width 65 height 12
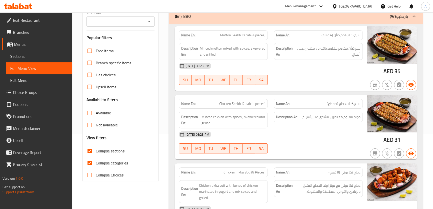
scroll to position [94, 0]
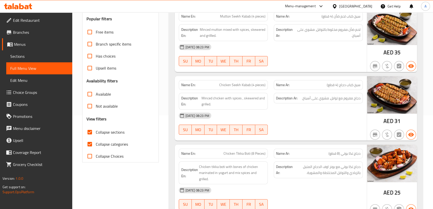
click at [350, 84] on span "سيخ كباب دجاج (4 قطع)" at bounding box center [344, 84] width 34 height 5
click at [350, 100] on span "دجاج مفروم مع توابل، مشوي على أسياخ." at bounding box center [331, 98] width 59 height 6
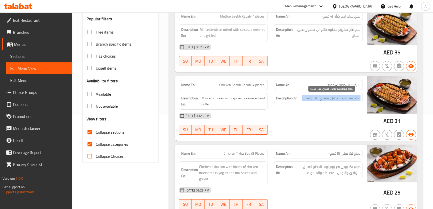
click at [350, 100] on span "دجاج مفروم مع توابل، مشوي على أسياخ." at bounding box center [331, 98] width 59 height 6
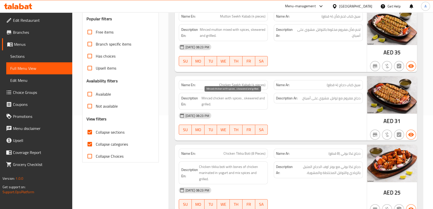
click at [251, 99] on span "Minced chicken with spices , skewered and grilled." at bounding box center [234, 101] width 64 height 12
copy span "Minced chicken with spices , skewered and grilled."
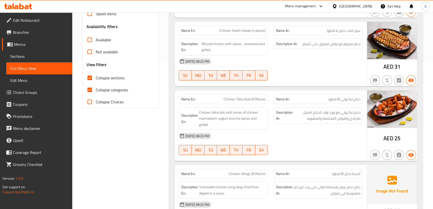
scroll to position [194, 0]
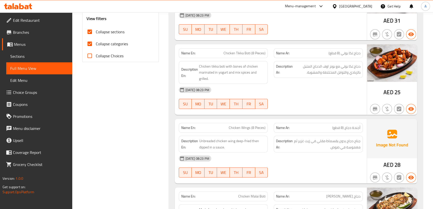
click at [343, 47] on div "Name Ar: دجاج تكا بوتي (8 قطع)" at bounding box center [318, 53] width 95 height 16
click at [249, 53] on span "Chicken Tikka Boti (8 Pieces)" at bounding box center [245, 53] width 42 height 5
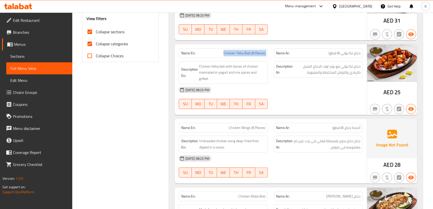
click at [249, 53] on span "Chicken Tikka Boti (8 Pieces)" at bounding box center [245, 53] width 42 height 5
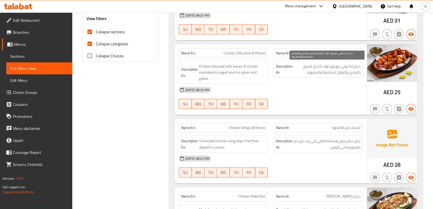
click at [326, 71] on span "دجاج تكا بوتي مع بونز اوف الدجاج المتبل بالزبادي والتوابل المختلطة والمشوية." at bounding box center [327, 69] width 67 height 12
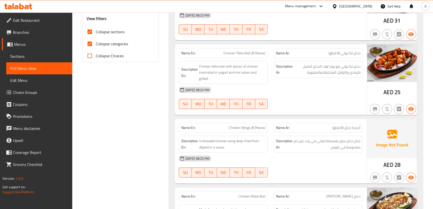
click at [347, 77] on div "Description Ar: دجاج تكا بوتي مع بونز اوف الدجاج المتبل بالزبادي والتوابل المخت…" at bounding box center [318, 69] width 89 height 17
click at [245, 54] on span "Chicken Tikka Boti (8 Pieces)" at bounding box center [245, 53] width 42 height 5
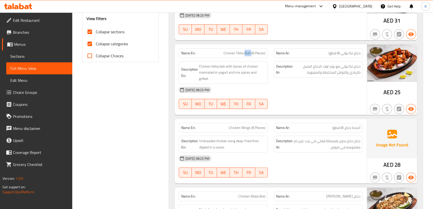
click at [245, 54] on span "Chicken Tikka Boti (8 Pieces)" at bounding box center [245, 53] width 42 height 5
click at [245, 53] on span "Chicken Tikka Boti (8 Pieces)" at bounding box center [245, 53] width 42 height 5
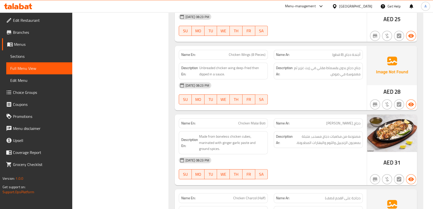
click at [308, 53] on p "Name Ar: أجنحة دجاج (8 قطع)" at bounding box center [318, 54] width 85 height 5
click at [268, 59] on div "Name En: Chicken Wings (8 Pieces)" at bounding box center [223, 55] width 95 height 16
click at [334, 71] on span "جناح دجاج بدون بقسماط مقلي في زيت غزير ثم مغموسة في صوص." at bounding box center [327, 71] width 67 height 12
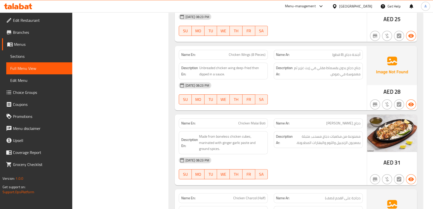
click at [334, 71] on span "جناح دجاج بدون بقسماط مقلي في زيت غزير ثم مغموسة في صوص." at bounding box center [327, 71] width 67 height 12
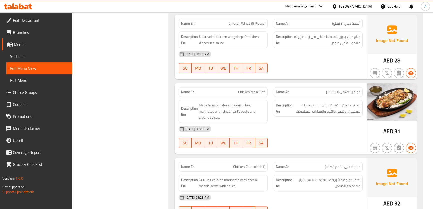
click at [317, 95] on div "Name Ar: دجاج ملاي بوتي" at bounding box center [318, 92] width 89 height 10
click at [271, 95] on div "Name Ar: دجاج ملاي بوتي" at bounding box center [318, 92] width 95 height 16
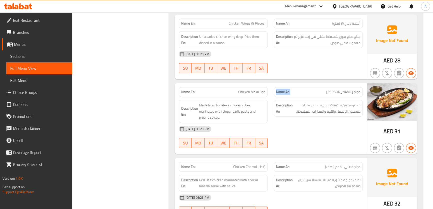
click at [271, 95] on div "Name Ar: دجاج ملاي بوتي" at bounding box center [318, 92] width 95 height 16
click at [333, 105] on span "مصنوعة من مكعبات دجاج مسحب، متبلة بمعجون الزنجبيل والثوم والبهارات المطحونة." at bounding box center [327, 108] width 67 height 12
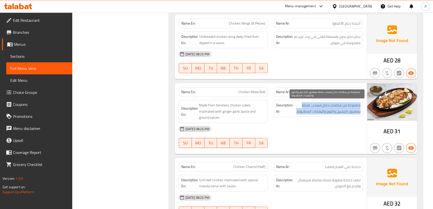
click at [333, 105] on span "مصنوعة من مكعبات دجاج مسحب، متبلة بمعجون الزنجبيل والثوم والبهارات المطحونة." at bounding box center [327, 108] width 67 height 12
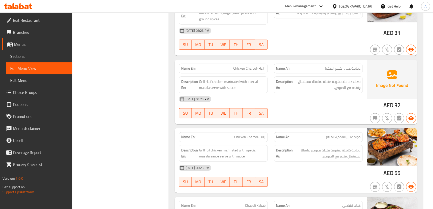
scroll to position [405, 0]
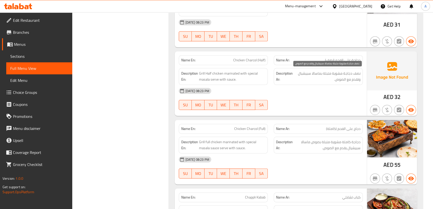
click at [333, 77] on span "نصف دجاجة مشوية متبلة بماسالا سبيشيال وتقدم مع الصوص." at bounding box center [327, 76] width 67 height 12
click at [334, 126] on span "دجاج على الفحم (كاملة)" at bounding box center [343, 128] width 35 height 5
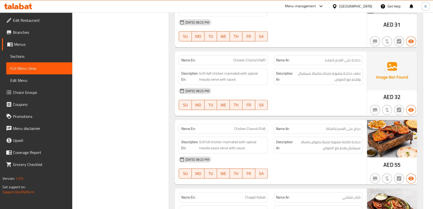
click at [349, 139] on span "دجاجة كاملة مشوية متبلة بصوص ماسالا سبيشيال يقدم مع الصوص." at bounding box center [327, 145] width 67 height 12
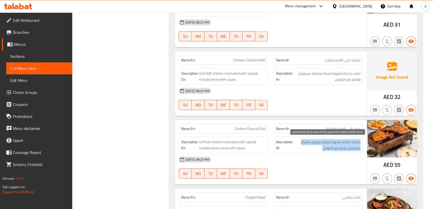
click at [349, 139] on span "دجاجة كاملة مشوية متبلة بصوص ماسالا سبيشيال يقدم مع الصوص." at bounding box center [327, 145] width 67 height 12
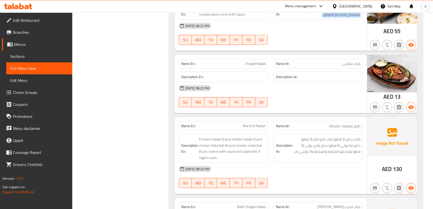
scroll to position [562, 0]
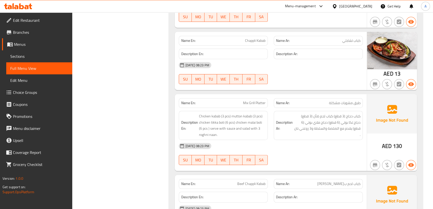
click at [339, 100] on span "طبق مشويات مشكلة" at bounding box center [345, 102] width 32 height 5
click at [261, 108] on div "Description En: Chicken kabab (3 pcs) mutton kabab (3 pcs) chicken tikka boti (…" at bounding box center [223, 125] width 95 height 35
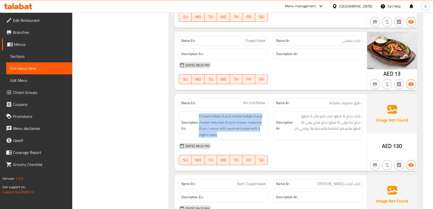
click at [261, 108] on div "Description En: Chicken kabab (3 pcs) mutton kabab (3 pcs) chicken tikka boti (…" at bounding box center [223, 125] width 95 height 35
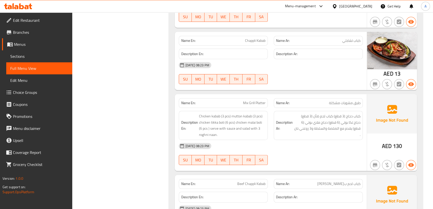
click at [352, 134] on div "Description Ar: كباب دجاج (3 قطع) كباب لحم ضأن (3 قطع) دجاج تكا بوتي (6 قطع) دج…" at bounding box center [318, 125] width 95 height 35
click at [352, 133] on div "Description Ar: كباب دجاج (3 قطع) كباب لحم ضأن (3 قطع) دجاج تكا بوتي (6 قطع) دج…" at bounding box center [318, 125] width 95 height 35
click at [351, 131] on div "Description Ar: كباب دجاج (3 قطع) كباب لحم ضأن (3 قطع) دجاج تكا بوتي (6 قطع) دج…" at bounding box center [318, 125] width 89 height 29
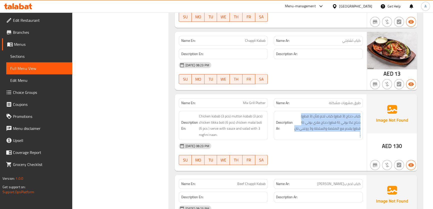
click at [351, 131] on div "Description Ar: كباب دجاج (3 قطع) كباب لحم ضأن (3 قطع) دجاج تكا بوتي (6 قطع) دج…" at bounding box center [318, 125] width 89 height 29
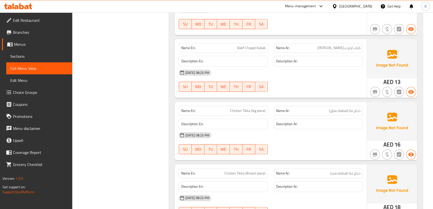
scroll to position [729, 0]
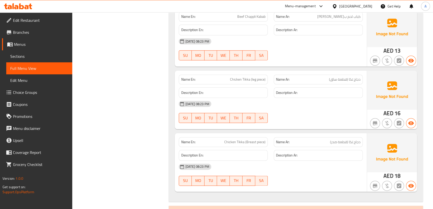
click at [243, 75] on div "Name En: Chicken Tikka (leg piece)" at bounding box center [223, 80] width 89 height 10
copy span "Chicken Tikka (leg piece)"
click at [337, 142] on span "دجاج تكا (قطعة صدر)" at bounding box center [345, 141] width 31 height 5
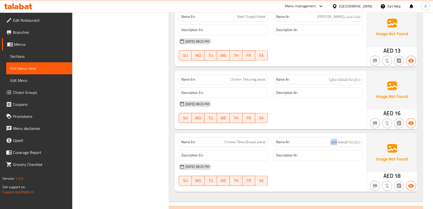
click at [337, 142] on span "دجاج تكا (قطعة صدر)" at bounding box center [345, 141] width 31 height 5
click at [262, 143] on span "Chicken Tikka (Breast piece)" at bounding box center [245, 141] width 41 height 5
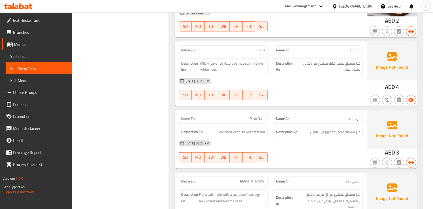
scroll to position [996, 0]
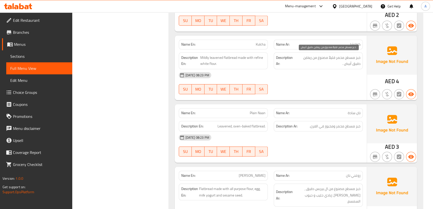
click at [332, 55] on span "خبز مسطح مخمر قليلاً مصنوع من ريفاين دقيق أبيض ." at bounding box center [328, 61] width 65 height 12
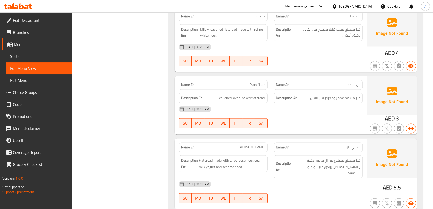
click at [348, 98] on span "خبز مسطح مخمر ومخبوز في الفرن." at bounding box center [335, 98] width 51 height 6
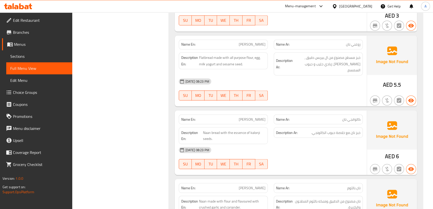
scroll to position [1136, 0]
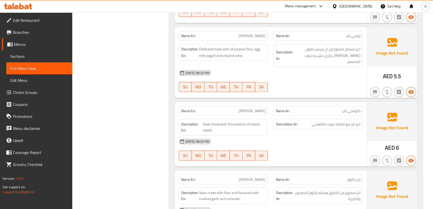
click at [334, 56] on span "خبز مسطح مصنوع من ال بيربس دقيق ، بيض، زبادي حليب و حبوب السمسم." at bounding box center [327, 55] width 67 height 19
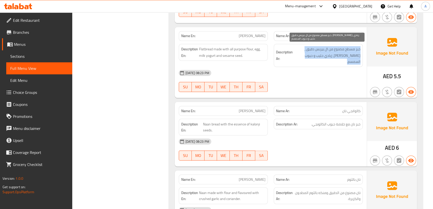
click at [334, 56] on span "خبز مسطح مصنوع من ال بيربس دقيق ، بيض، زبادي حليب و حبوب السمسم." at bounding box center [327, 55] width 67 height 19
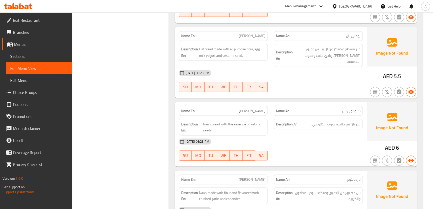
copy span "[PERSON_NAME]"
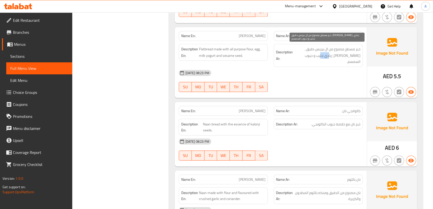
click at [337, 54] on span "خبز مسطح مصنوع من ال بيربس دقيق ، بيض، زبادي حليب و حبوب السمسم." at bounding box center [327, 55] width 67 height 19
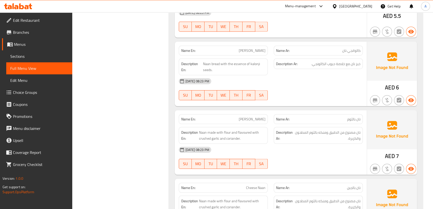
scroll to position [1198, 0]
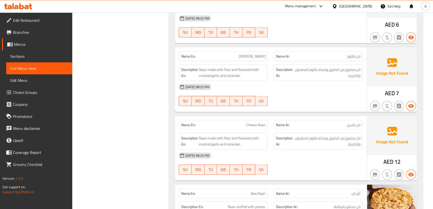
scroll to position [1250, 0]
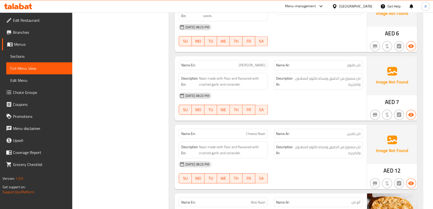
drag, startPoint x: 358, startPoint y: 87, endPoint x: 356, endPoint y: 81, distance: 6.0
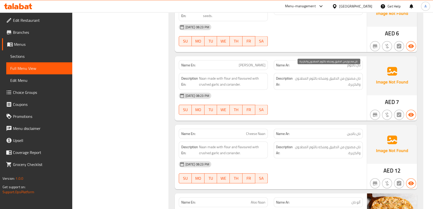
click at [347, 76] on span "نان مصنوع من الدقيق ومنكه بالثوم المطحون والكزبرة." at bounding box center [328, 81] width 66 height 12
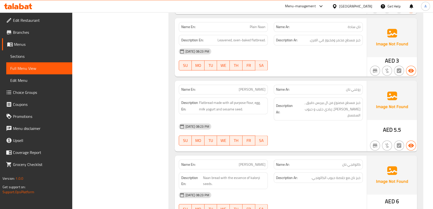
scroll to position [1402, 0]
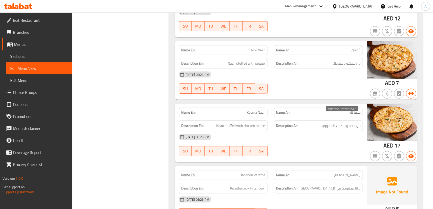
click at [324, 123] on span "نان محشو بالدجاج المفروم." at bounding box center [342, 126] width 38 height 6
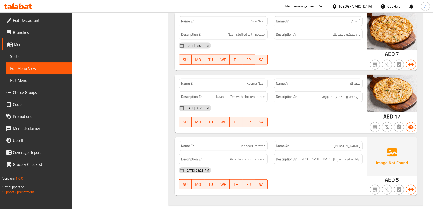
scroll to position [2312, 0]
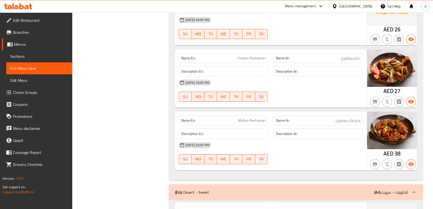
scroll to position [2450, 0]
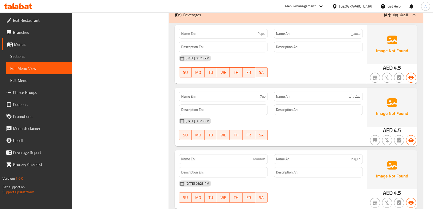
scroll to position [2716, 0]
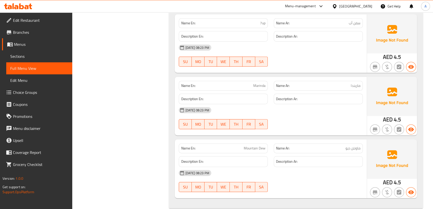
copy span "Marinda"
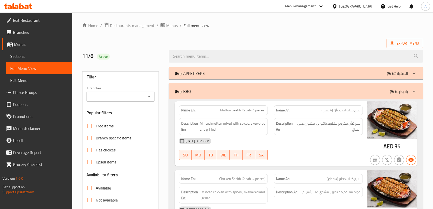
click at [35, 56] on span "Sections" at bounding box center [39, 56] width 58 height 6
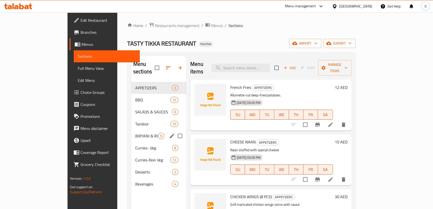
click at [131, 130] on div "BIRYANI & RICE 9" at bounding box center [158, 136] width 55 height 12
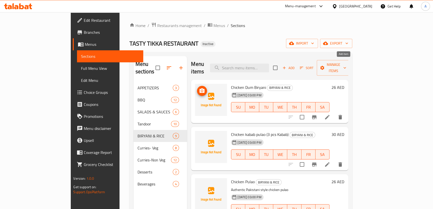
click at [296, 65] on span "Add" at bounding box center [289, 68] width 14 height 6
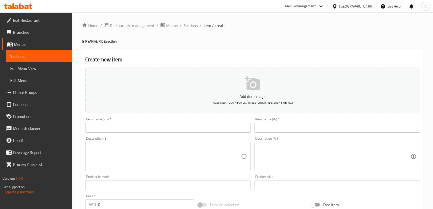
click at [122, 118] on div "Item name (En)   * Item name (En) *" at bounding box center [168, 124] width 166 height 15
click at [119, 123] on input "text" at bounding box center [168, 128] width 166 height 10
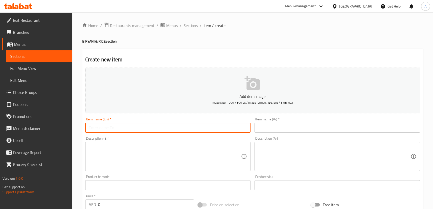
paste input "Chicken kabab Biryani (3 pcs kabab)"
type input "Chicken kabab Biryani (3 pcs kabab)"
click at [288, 126] on input "text" at bounding box center [338, 128] width 166 height 10
paste input "كباب دجاج برياني (3 قطع كباب)"
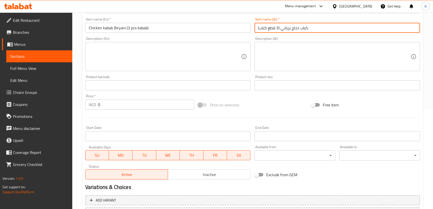
scroll to position [100, 0]
type input "كباب دجاج برياني (3 قطع كباب)"
click at [104, 105] on input "0" at bounding box center [146, 104] width 96 height 10
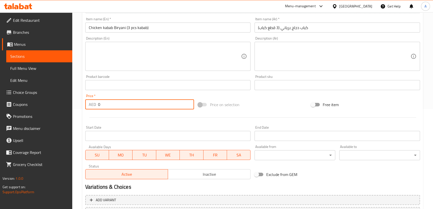
click at [104, 105] on input "0" at bounding box center [146, 104] width 96 height 10
paste input "28"
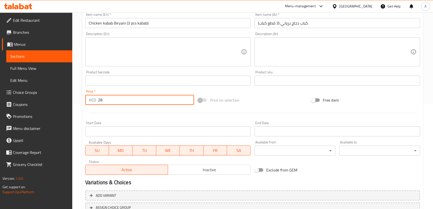
scroll to position [144, 0]
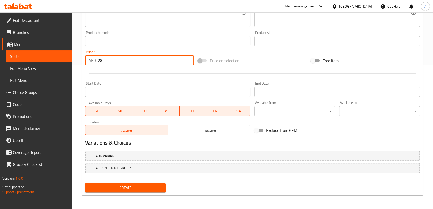
type input "28"
click at [129, 185] on span "Create" at bounding box center [125, 188] width 73 height 6
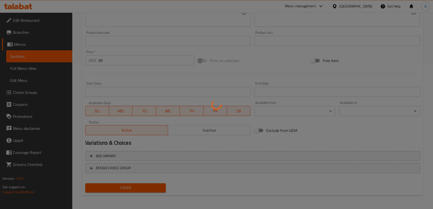
type input "0"
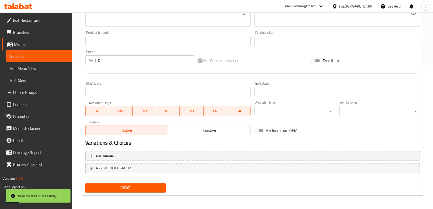
scroll to position [61, 0]
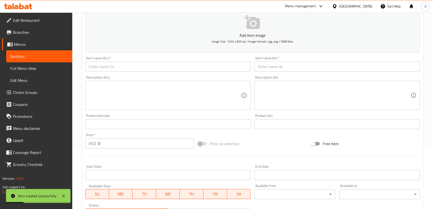
click at [109, 76] on div "Description (En) Description (En)" at bounding box center [168, 93] width 166 height 34
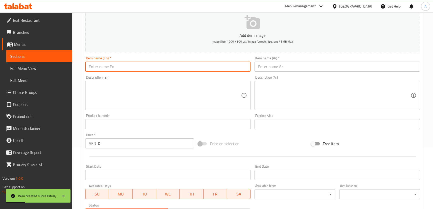
click at [105, 68] on input "text" at bounding box center [168, 67] width 166 height 10
paste input "Biryani Rice"
type input "Biryani Rice"
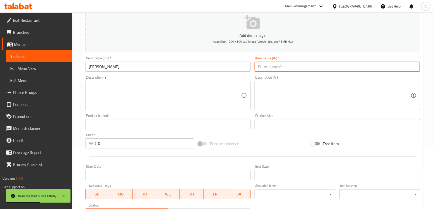
click at [275, 69] on input "text" at bounding box center [338, 67] width 166 height 10
paste input "أرز برياني"
type input "أرز برياني"
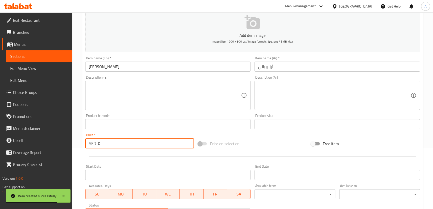
click at [115, 142] on input "0" at bounding box center [146, 143] width 96 height 10
paste input "15"
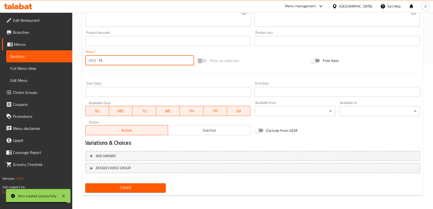
type input "15"
click at [134, 187] on span "Create" at bounding box center [125, 188] width 73 height 6
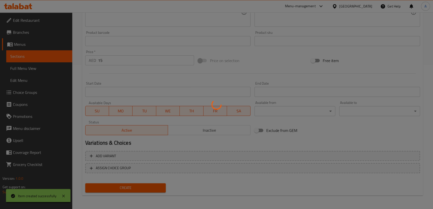
type input "0"
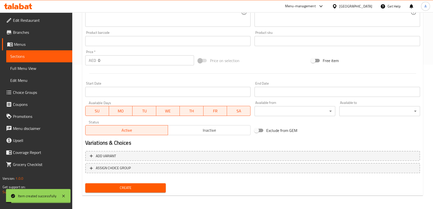
click at [28, 55] on span "Sections" at bounding box center [39, 56] width 58 height 6
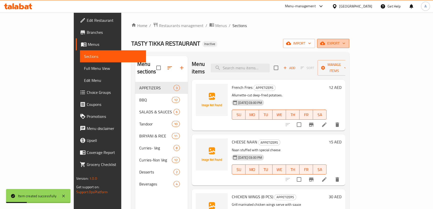
click at [350, 40] on button "export" at bounding box center [333, 43] width 32 height 9
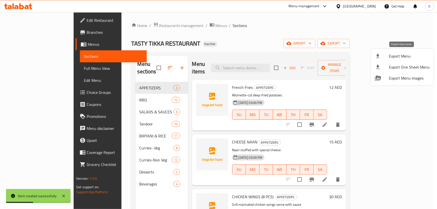
click at [395, 57] on span "Export Menu" at bounding box center [409, 56] width 41 height 6
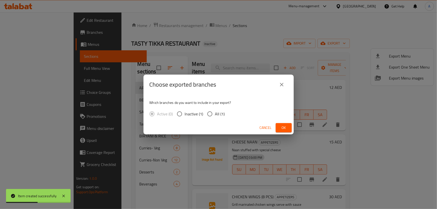
click at [213, 113] on input "All (1)" at bounding box center [209, 114] width 11 height 11
radio input "true"
click at [287, 126] on span "Ok" at bounding box center [284, 128] width 8 height 6
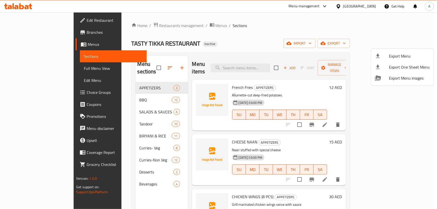
click at [31, 34] on div at bounding box center [218, 104] width 437 height 209
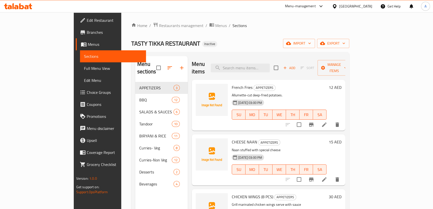
click at [87, 33] on span "Branches" at bounding box center [114, 32] width 55 height 6
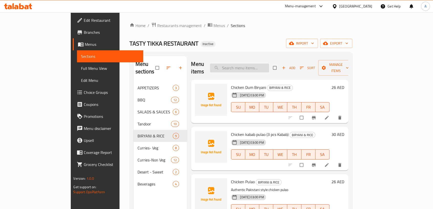
click at [260, 64] on input "search" at bounding box center [239, 68] width 59 height 9
paste input "Chicken Tikka Boti (8 Pieces)"
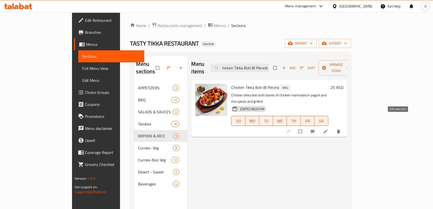
type input "Chicken Tikka Boti (8 Pieces)"
click at [328, 130] on icon at bounding box center [326, 132] width 4 height 4
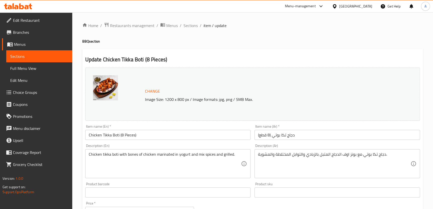
click at [175, 147] on div "Description (En) Chicken tikka boti with bones of chicken marinated in yogurt a…" at bounding box center [168, 161] width 166 height 34
click at [172, 155] on textarea "Chicken tikka boti with bones of chicken marinated in yogurt and mix spices and…" at bounding box center [165, 164] width 153 height 24
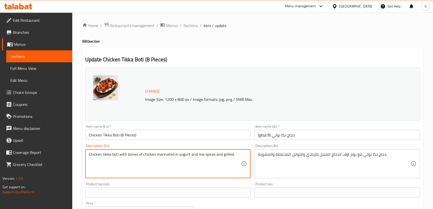
click at [172, 155] on textarea "Chicken tikka boti with bones of chicken marinated in yogurt and mix spices and…" at bounding box center [165, 164] width 153 height 24
click at [143, 157] on textarea "Chicken tikka boti with bones of chicken marinated in yogurt and mix spices and…" at bounding box center [165, 164] width 153 height 24
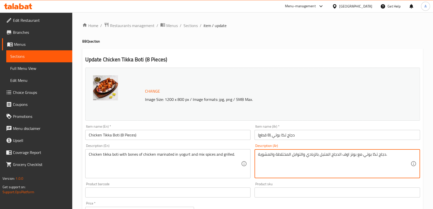
click at [315, 156] on textarea "دجاج تكا بوتي مع بونز اوف الدجاج المتبل بالزبادي والتوابل المختلطة والمشوية." at bounding box center [334, 164] width 153 height 24
paste textarea "ظام الدجاج المتبلة بالزبادي والتوابل المختلطة والمشوية."
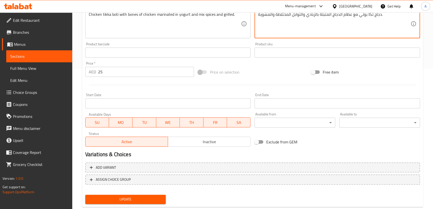
scroll to position [145, 0]
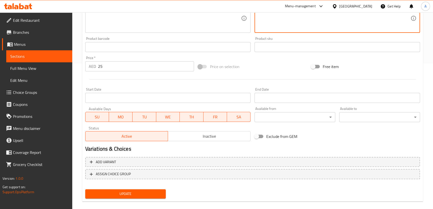
type textarea "دجاج تكا بوتي مع عظام الدجاج المتبلة بالزبادي والتوابل المختلطة والمشوية."
click at [141, 195] on span "Update" at bounding box center [125, 194] width 73 height 6
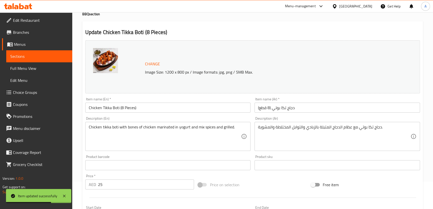
scroll to position [0, 0]
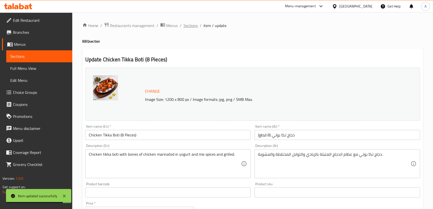
click at [187, 26] on span "Sections" at bounding box center [191, 26] width 14 height 6
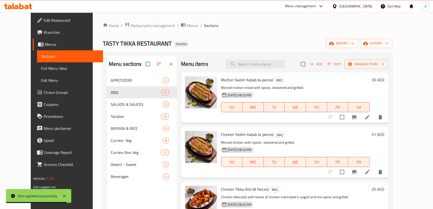
click at [283, 70] on div "Menu items Add Sort Manage items" at bounding box center [284, 64] width 207 height 16
click at [281, 61] on input "search" at bounding box center [255, 64] width 59 height 9
paste input "Chicken Tikka (leg piece)"
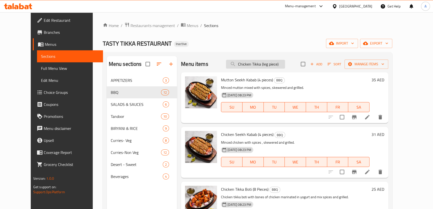
click at [284, 63] on input "Chicken Tikka (leg piece)" at bounding box center [255, 64] width 59 height 9
paste input "[PERSON_NAME]"
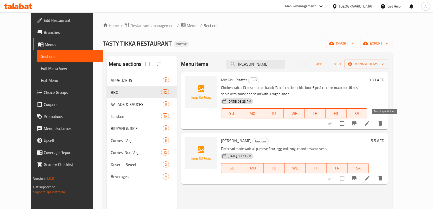
type input "[PERSON_NAME]"
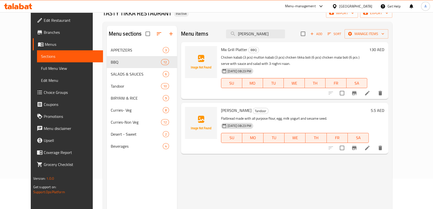
scroll to position [37, 0]
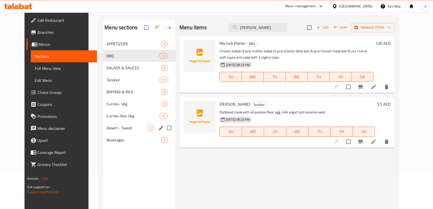
click at [164, 129] on input "Menu sections" at bounding box center [169, 128] width 11 height 11
checkbox input "true"
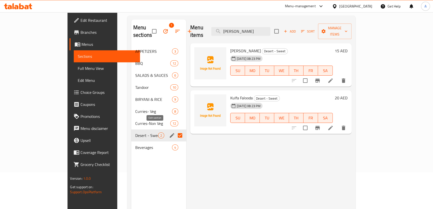
click at [169, 132] on icon "edit" at bounding box center [172, 135] width 6 height 6
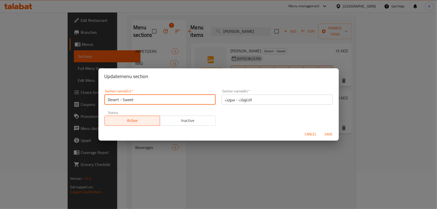
click at [113, 100] on input "Desert - Sweet" at bounding box center [159, 100] width 111 height 10
click at [120, 101] on input "Dessert - Sweet" at bounding box center [159, 100] width 111 height 10
click at [120, 99] on input "Dessert - Sweet" at bounding box center [159, 100] width 111 height 10
click at [121, 100] on input "Dessert - Sweet" at bounding box center [159, 100] width 111 height 10
click at [121, 101] on input "Desserts - Sweet" at bounding box center [159, 100] width 111 height 10
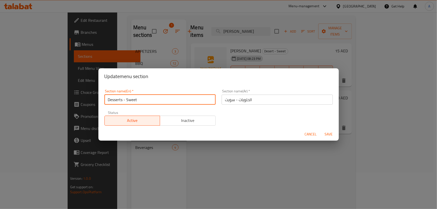
drag, startPoint x: 122, startPoint y: 101, endPoint x: 182, endPoint y: 95, distance: 60.4
click at [182, 95] on input "Desserts - Sweet" at bounding box center [159, 100] width 111 height 10
type input "Desserts"
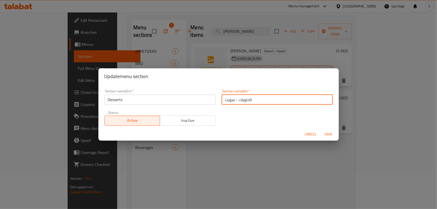
drag, startPoint x: 237, startPoint y: 101, endPoint x: 226, endPoint y: 102, distance: 11.5
click at [232, 101] on input "الحلويات - سويت" at bounding box center [277, 100] width 111 height 10
drag, startPoint x: 233, startPoint y: 102, endPoint x: 213, endPoint y: 99, distance: 20.0
click at [214, 99] on div "Section name(En)   * Desserts Section name(En) * Section name(Ar)   * الحلويات …" at bounding box center [218, 107] width 234 height 42
type input "الحلويات"
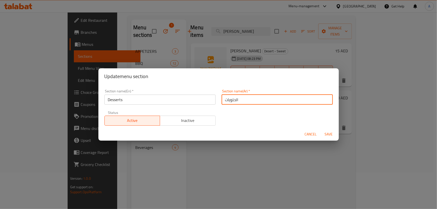
click at [322, 133] on button "Save" at bounding box center [329, 134] width 16 height 9
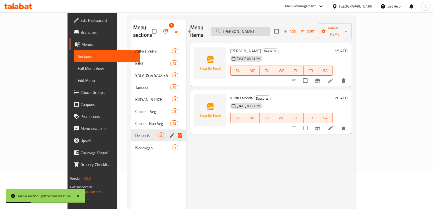
click at [263, 27] on input "Roghni Naan" at bounding box center [240, 31] width 59 height 9
click at [270, 29] on input "Roghni Naan" at bounding box center [240, 31] width 59 height 9
click at [268, 30] on input "Roghni Naan" at bounding box center [240, 31] width 59 height 9
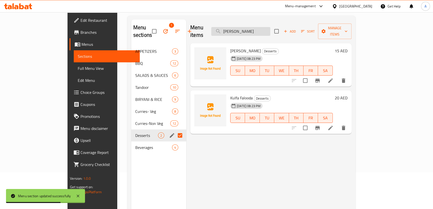
click at [268, 29] on input "Roghni Naan" at bounding box center [240, 31] width 59 height 9
paste input "Marinda"
click at [261, 30] on input "Roghni NaMarindaan" at bounding box center [240, 31] width 59 height 9
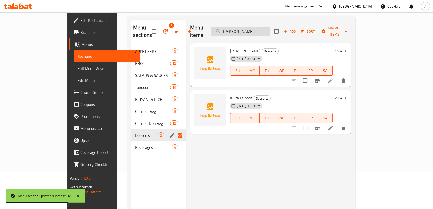
click at [261, 30] on input "Roghni NaMarindaan" at bounding box center [240, 31] width 59 height 9
paste input "Marinda"
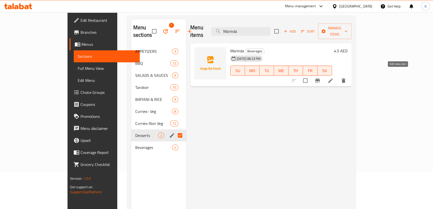
type input "Marinda"
click at [334, 78] on icon at bounding box center [331, 81] width 6 height 6
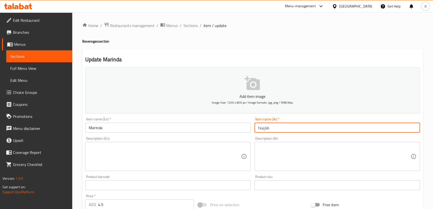
click at [266, 127] on input "ماريندا" at bounding box center [338, 128] width 166 height 10
type input "مريدا"
click at [126, 127] on input "Marinda" at bounding box center [168, 128] width 166 height 10
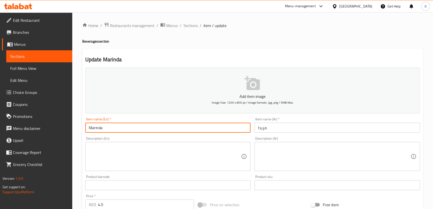
click at [126, 127] on input "Marinda" at bounding box center [168, 128] width 166 height 10
click at [132, 127] on input "Marinda" at bounding box center [168, 128] width 166 height 10
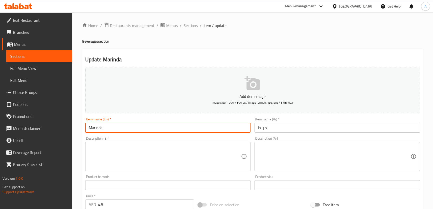
paste input "irinda"
type input "Mirinda"
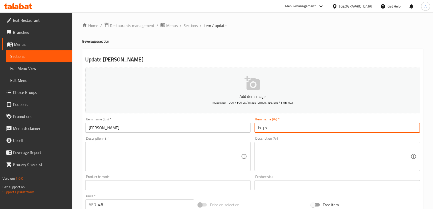
click at [278, 132] on input "مريدا" at bounding box center [338, 128] width 166 height 10
paste input "يرن"
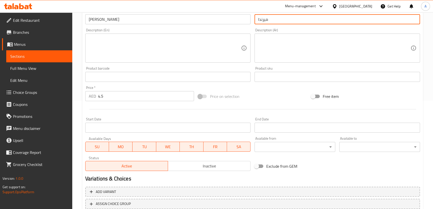
scroll to position [137, 0]
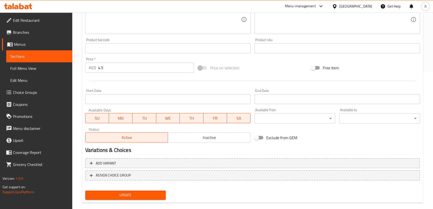
type input "ميرندا"
click at [143, 198] on button "Update" at bounding box center [125, 194] width 81 height 9
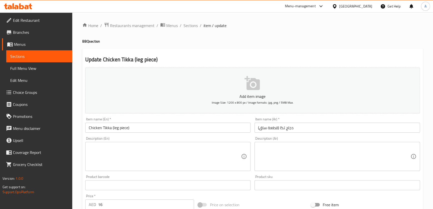
click at [138, 131] on input "Chicken Tikka (leg piece)" at bounding box center [168, 128] width 166 height 10
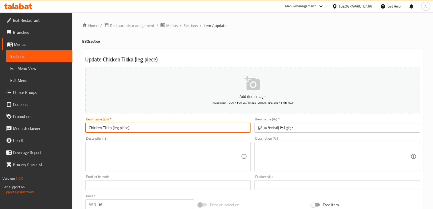
click at [138, 131] on input "Chicken Tikka (leg piece)" at bounding box center [168, 128] width 166 height 10
click at [260, 129] on input "دجاج تكا (قطعة ساق)" at bounding box center [338, 128] width 166 height 10
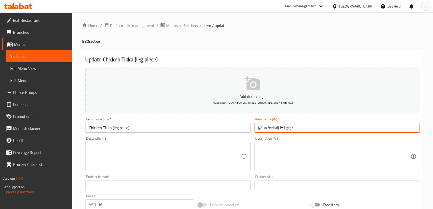
click at [263, 129] on input "دجاج تكا (قطعة ساق)" at bounding box center [338, 128] width 166 height 10
paste input "فخذ"
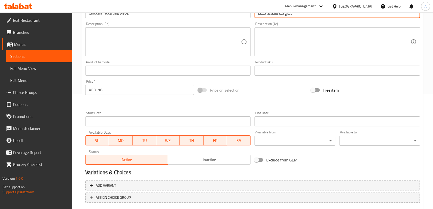
scroll to position [144, 0]
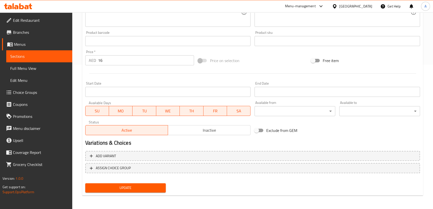
type input "دجاج تكا (قطعة فخذ)"
click at [157, 188] on span "Update" at bounding box center [125, 188] width 73 height 6
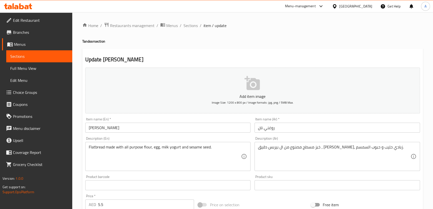
click at [186, 155] on textarea "Flatbread made with all purpose flour, egg, milk yogurt and sesame seed." at bounding box center [165, 157] width 153 height 24
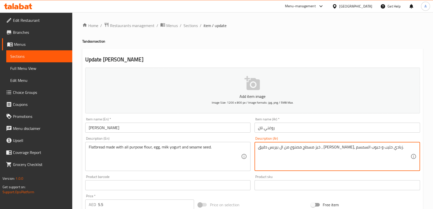
click at [309, 149] on textarea "خبز مسطح مصنوع من ال بيربس دقيق ، بيض، زبادي حليب و حبوب السمسم." at bounding box center [334, 157] width 153 height 24
paste textarea "دقيق متعدد الاستخدامات والبيض والحليب والزبادي وبذور السمسم."
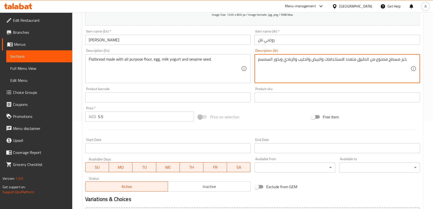
scroll to position [135, 0]
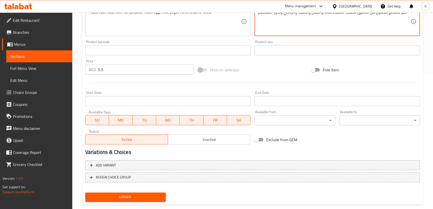
type textarea "خبز مسطح مصنوع من الدقيق متعدد الاستخدامات والبيض والحليب والزبادي وبذور السمسم."
click at [110, 197] on span "Update" at bounding box center [125, 197] width 73 height 6
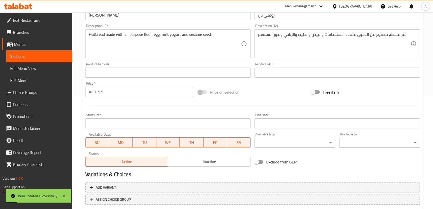
scroll to position [48, 0]
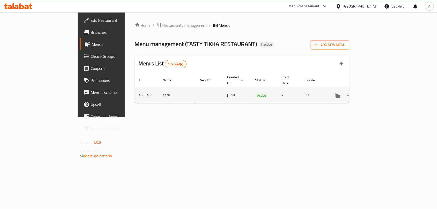
click at [376, 93] on icon "enhanced table" at bounding box center [373, 95] width 5 height 5
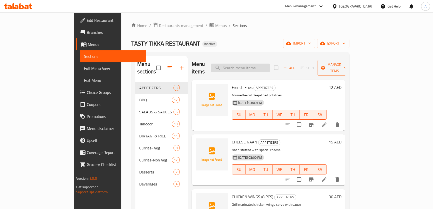
click at [269, 64] on input "search" at bounding box center [240, 68] width 59 height 9
paste input "suspicious"
click at [269, 64] on input "suspicious" at bounding box center [240, 68] width 59 height 9
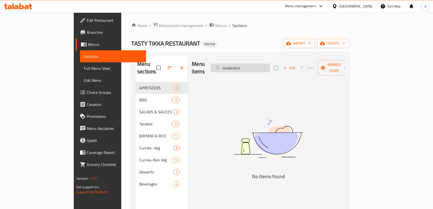
click at [269, 64] on input "suspicious" at bounding box center [240, 68] width 59 height 9
click at [269, 64] on input "cgh" at bounding box center [240, 68] width 59 height 9
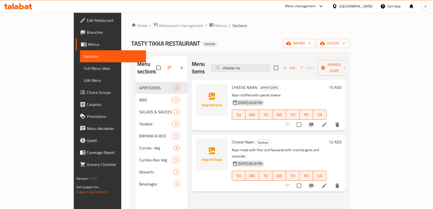
type input "cheese na"
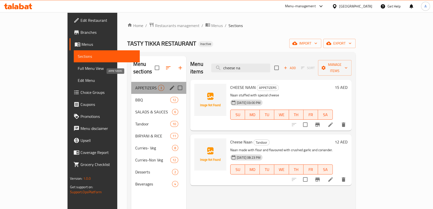
click at [135, 85] on span "APPETIZERS" at bounding box center [146, 88] width 23 height 6
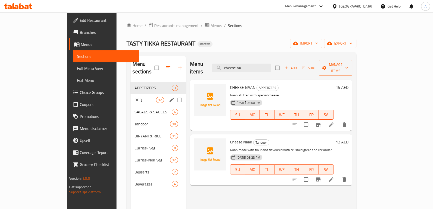
click at [131, 96] on div "BBQ 12" at bounding box center [159, 100] width 56 height 12
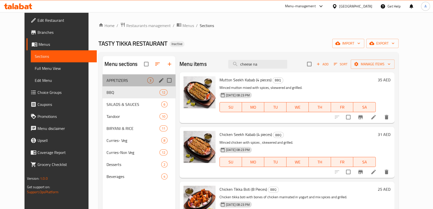
click at [111, 84] on div "APPETIZERS 3" at bounding box center [139, 80] width 73 height 12
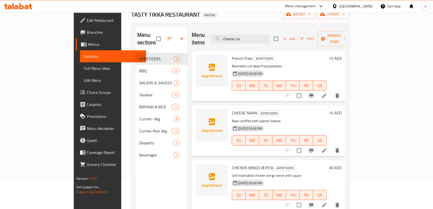
scroll to position [40, 0]
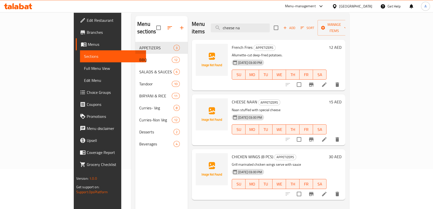
click at [243, 107] on p "Naan stuffed with special cheese" at bounding box center [279, 110] width 95 height 6
click at [308, 112] on div "[DATE] 03:00 PM SU MO TU WE TH FR SA" at bounding box center [279, 125] width 99 height 27
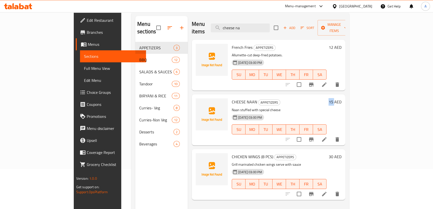
click at [339, 137] on icon "delete" at bounding box center [338, 139] width 4 height 5
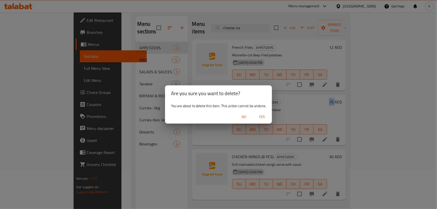
click at [267, 117] on span "Yes" at bounding box center [262, 117] width 12 height 6
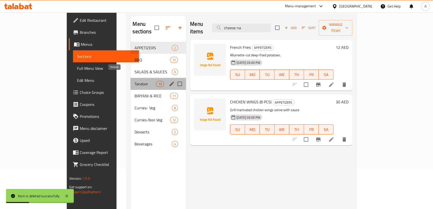
click at [135, 81] on span "Tandoor" at bounding box center [145, 84] width 21 height 6
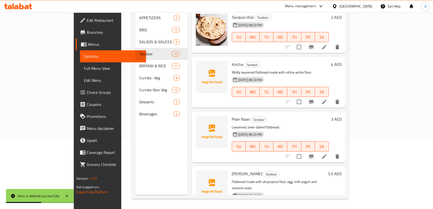
scroll to position [343, 0]
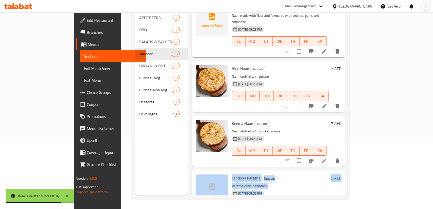
drag, startPoint x: 420, startPoint y: 146, endPoint x: 420, endPoint y: 119, distance: 27.8
click at [350, 119] on div "Menu sections APPETIZERS 2 BBQ 12 SALADS & SAUCES 6 Tandoor 10 BIRYANI & RICE 1…" at bounding box center [240, 90] width 218 height 217
click at [360, 121] on div "Home / Restaurants management / Menus / Sections TASTY TIKKA RESTAURANT Inactiv…" at bounding box center [240, 75] width 238 height 267
click at [346, 126] on div "Menu items cheese na Add Sort Manage items Tandoori Roti Tandoor [DATE] 08:23 P…" at bounding box center [267, 90] width 158 height 209
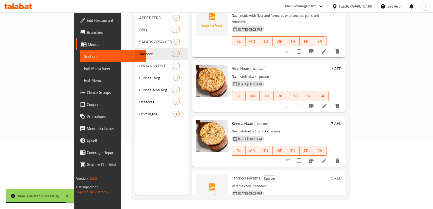
click at [350, 124] on div "Menu sections APPETIZERS 2 BBQ 12 SALADS & SAUCES 6 Tandoor 10 BIRYANI & RICE 1…" at bounding box center [240, 90] width 218 height 217
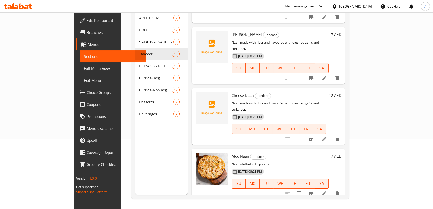
scroll to position [253, 0]
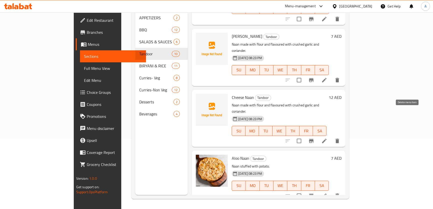
click at [341, 138] on icon "delete" at bounding box center [338, 141] width 6 height 6
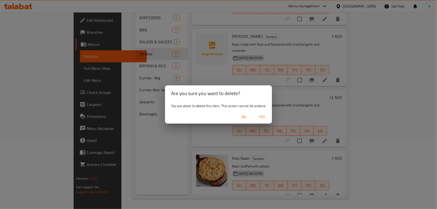
click at [268, 114] on span "Yes" at bounding box center [262, 117] width 12 height 6
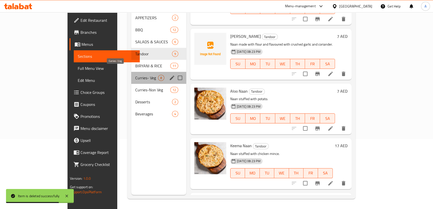
click at [135, 75] on span "Curries- Veg" at bounding box center [146, 78] width 23 height 6
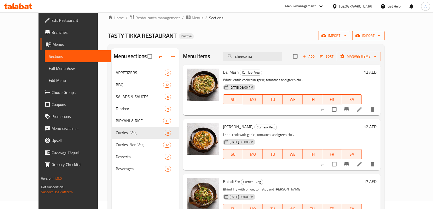
click at [385, 40] on button "export" at bounding box center [369, 35] width 32 height 9
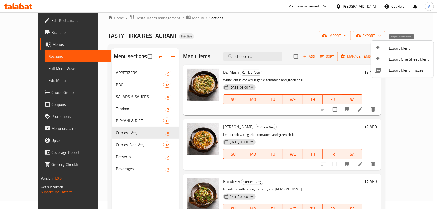
click at [394, 47] on span "Export Menu" at bounding box center [409, 48] width 41 height 6
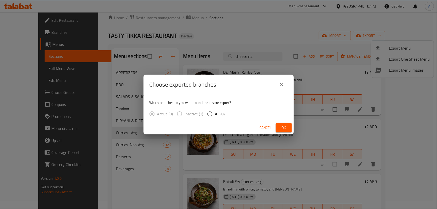
click at [221, 115] on span "All (0)" at bounding box center [220, 114] width 10 height 6
click at [215, 115] on input "All (0)" at bounding box center [209, 114] width 11 height 11
radio input "true"
click at [265, 125] on span "Cancel" at bounding box center [266, 128] width 12 height 6
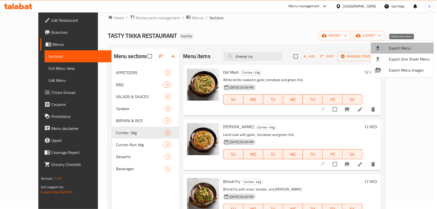
click at [403, 47] on span "Export Menu" at bounding box center [409, 48] width 41 height 6
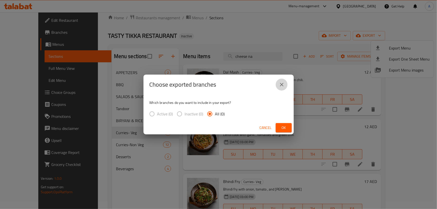
click at [284, 85] on icon "close" at bounding box center [282, 85] width 6 height 6
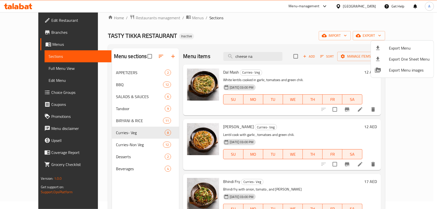
click at [340, 71] on div at bounding box center [218, 104] width 437 height 209
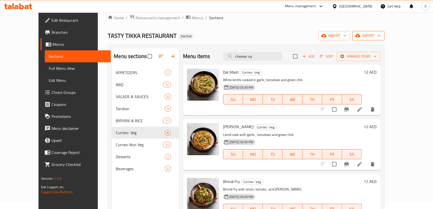
click at [381, 38] on span "export" at bounding box center [369, 36] width 24 height 6
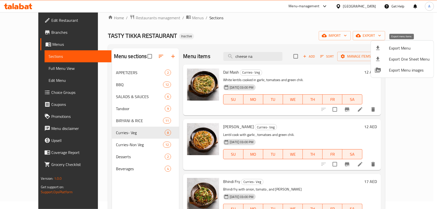
click at [387, 45] on div at bounding box center [382, 48] width 14 height 6
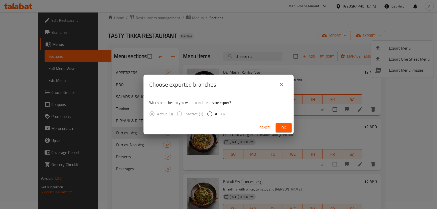
click at [220, 115] on span "All (0)" at bounding box center [220, 114] width 10 height 6
click at [215, 115] on input "All (0)" at bounding box center [209, 114] width 11 height 11
radio input "true"
click at [288, 127] on button "Ok" at bounding box center [284, 127] width 16 height 9
click at [285, 128] on span "Ok" at bounding box center [284, 128] width 8 height 6
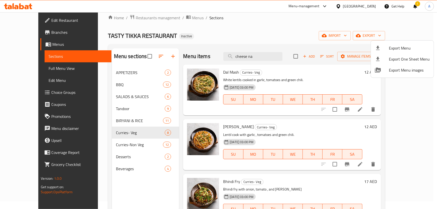
click at [364, 7] on div at bounding box center [218, 104] width 437 height 209
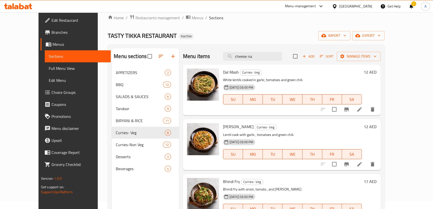
click at [364, 6] on div "[GEOGRAPHIC_DATA]" at bounding box center [356, 7] width 33 height 6
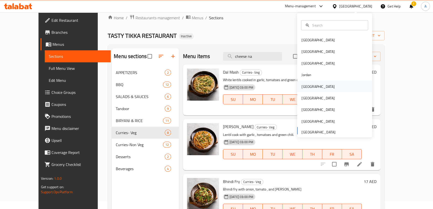
click at [302, 85] on div "[GEOGRAPHIC_DATA]" at bounding box center [318, 87] width 33 height 6
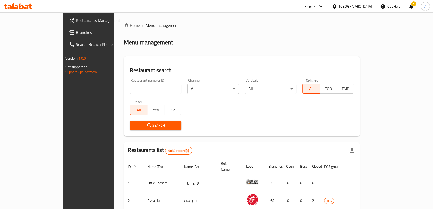
click at [137, 88] on input "search" at bounding box center [156, 89] width 52 height 10
paste input "773721"
type input "773721"
click at [76, 30] on span "Branches" at bounding box center [103, 32] width 55 height 6
